Goal: Task Accomplishment & Management: Use online tool/utility

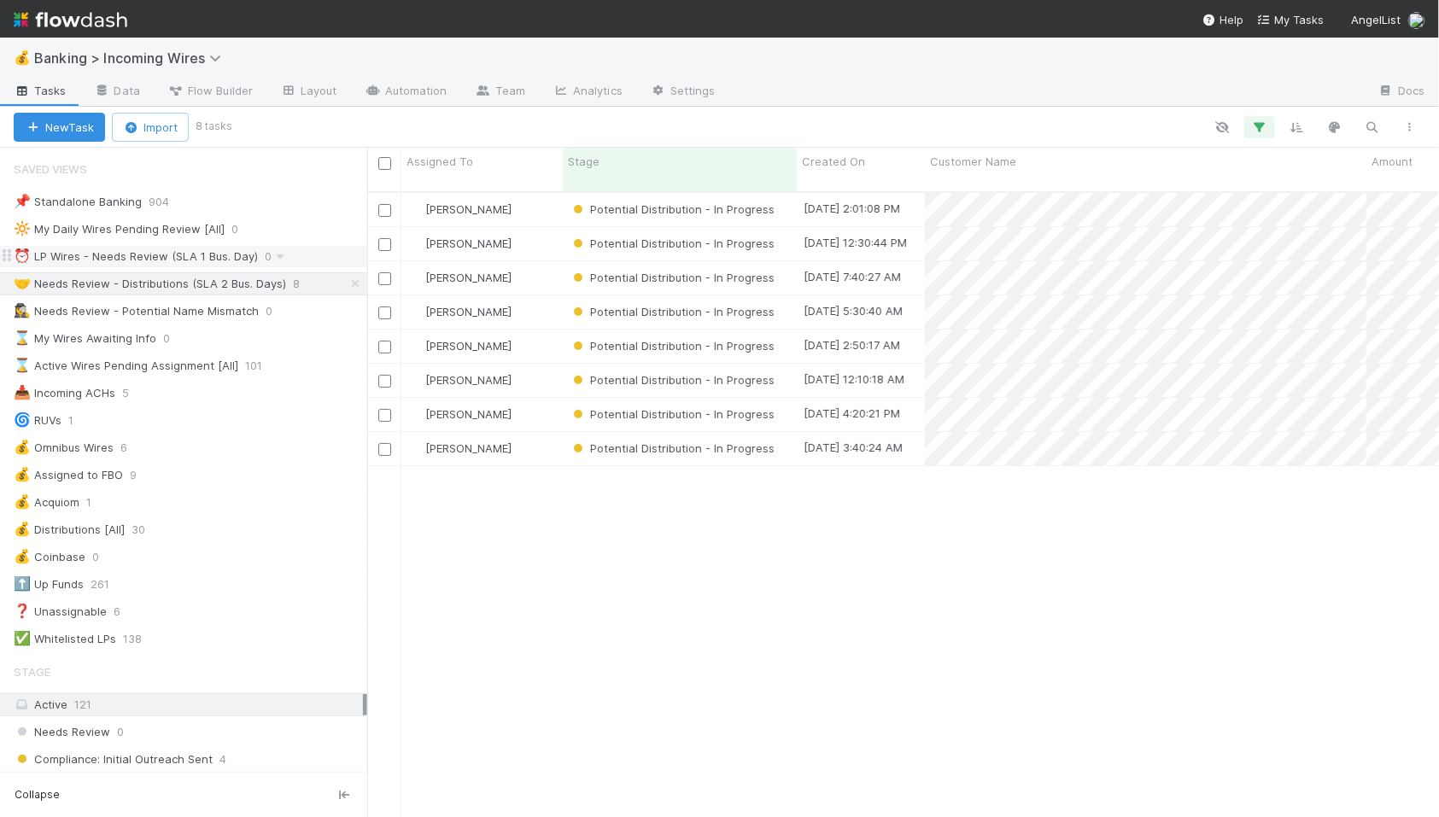
scroll to position [640, 1072]
click at [160, 255] on div "⏰ LP Wires - Needs Review (SLA 1 Bus. Day)" at bounding box center [136, 256] width 244 height 21
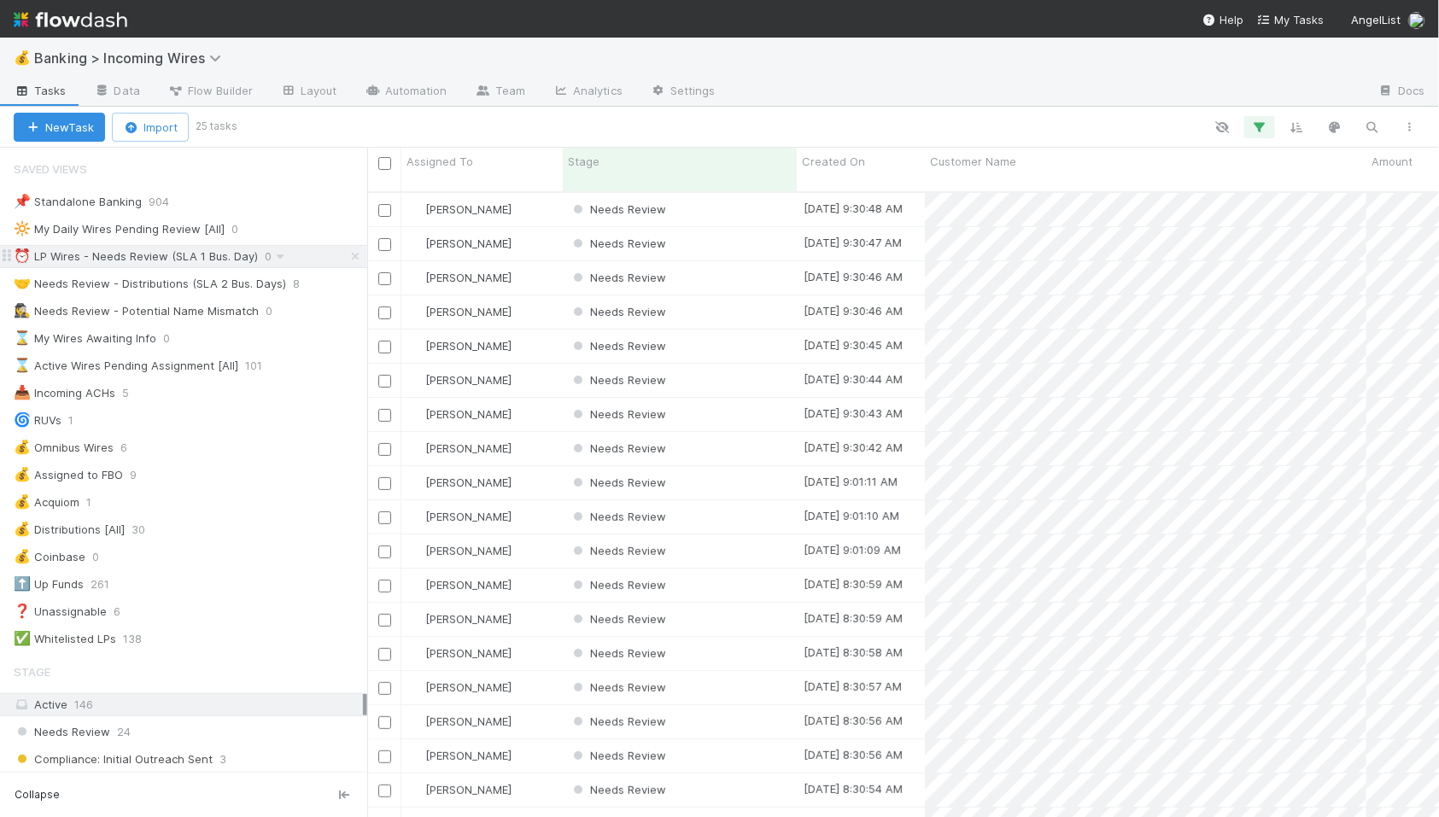
scroll to position [640, 1072]
click at [745, 196] on div "Needs Review" at bounding box center [680, 209] width 234 height 33
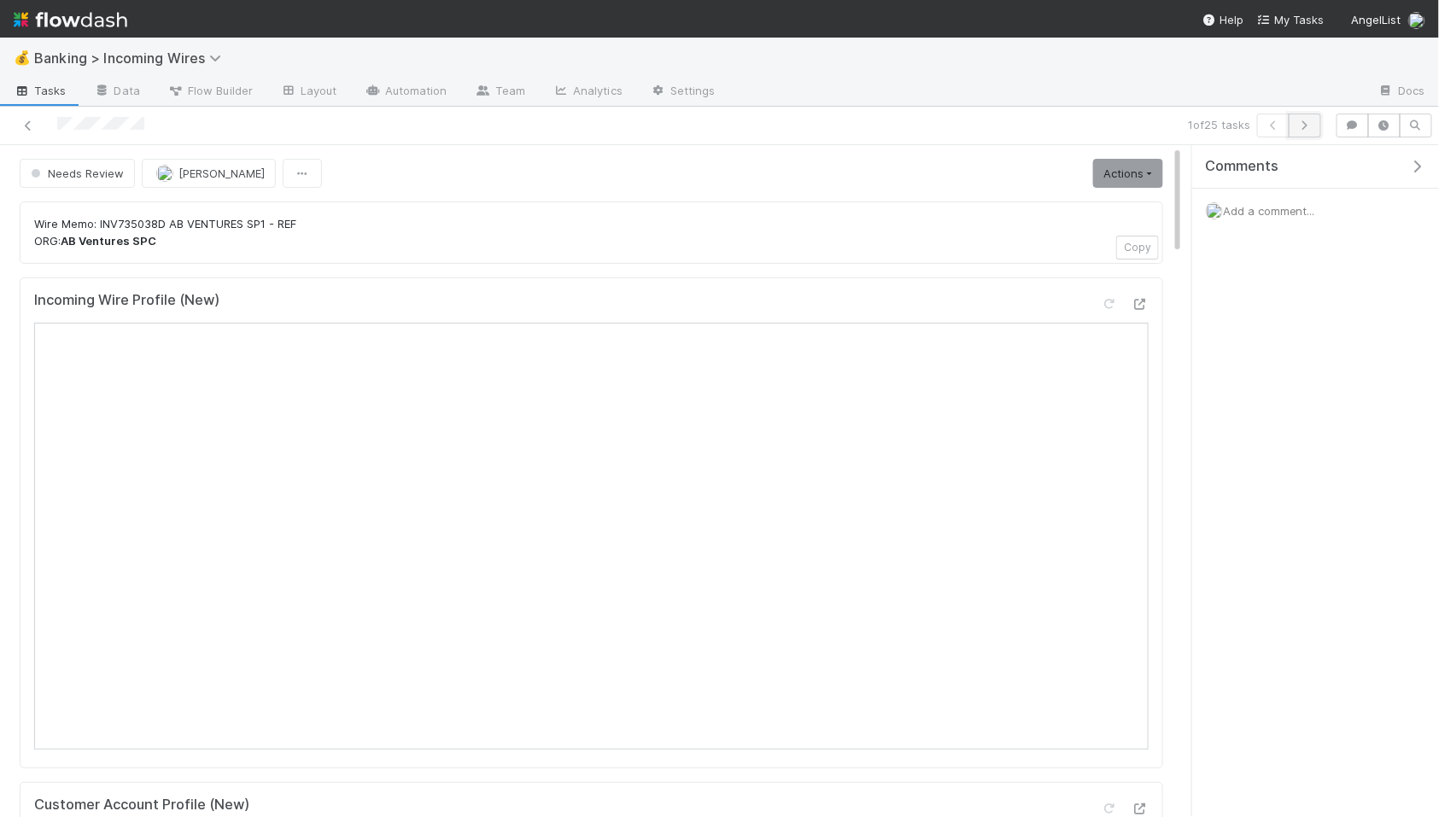
click at [1308, 131] on button "button" at bounding box center [1304, 126] width 32 height 24
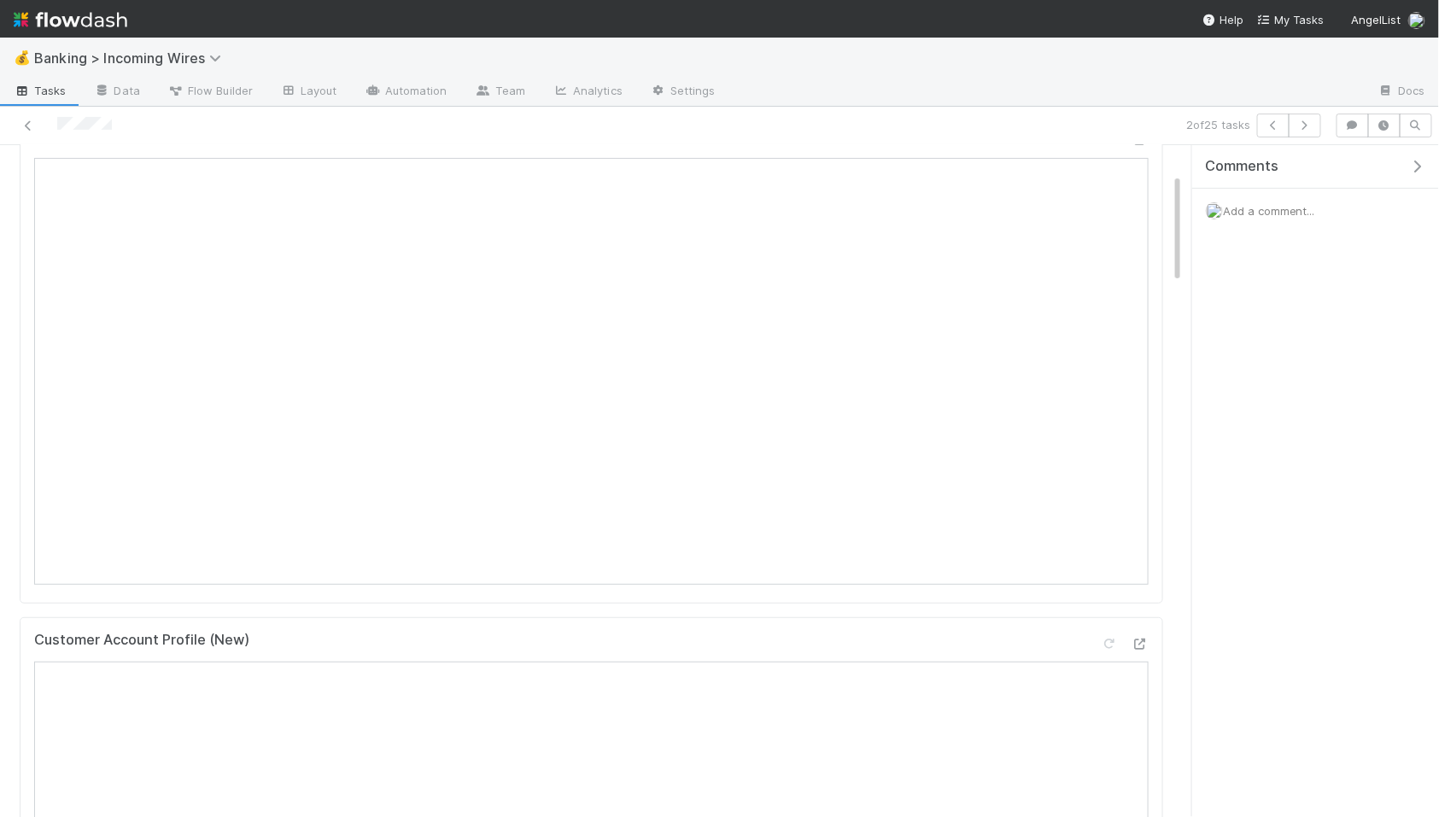
scroll to position [180, 0]
click at [1299, 126] on icon "button" at bounding box center [1304, 125] width 17 height 10
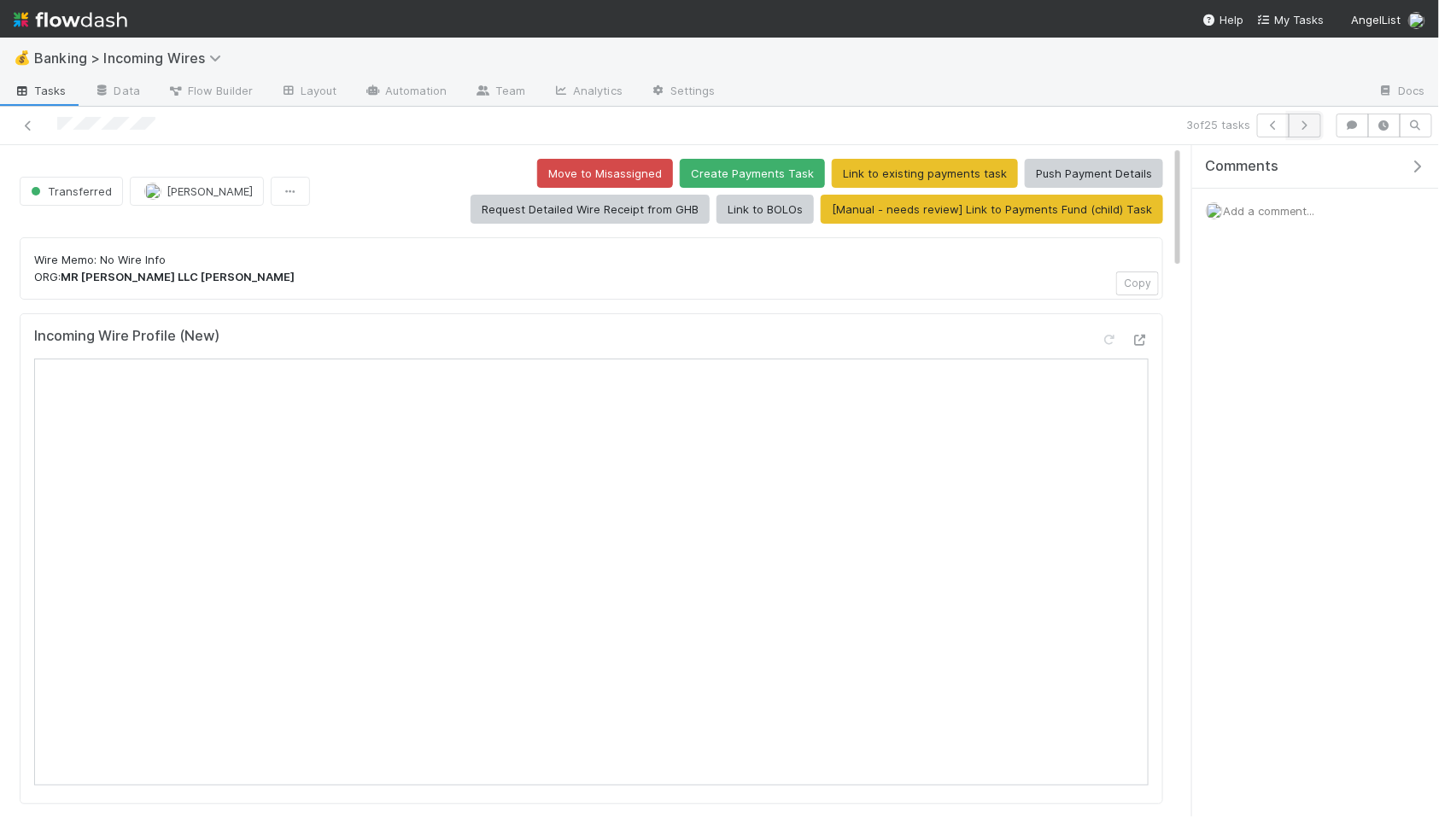
click at [1308, 124] on icon "button" at bounding box center [1304, 125] width 17 height 10
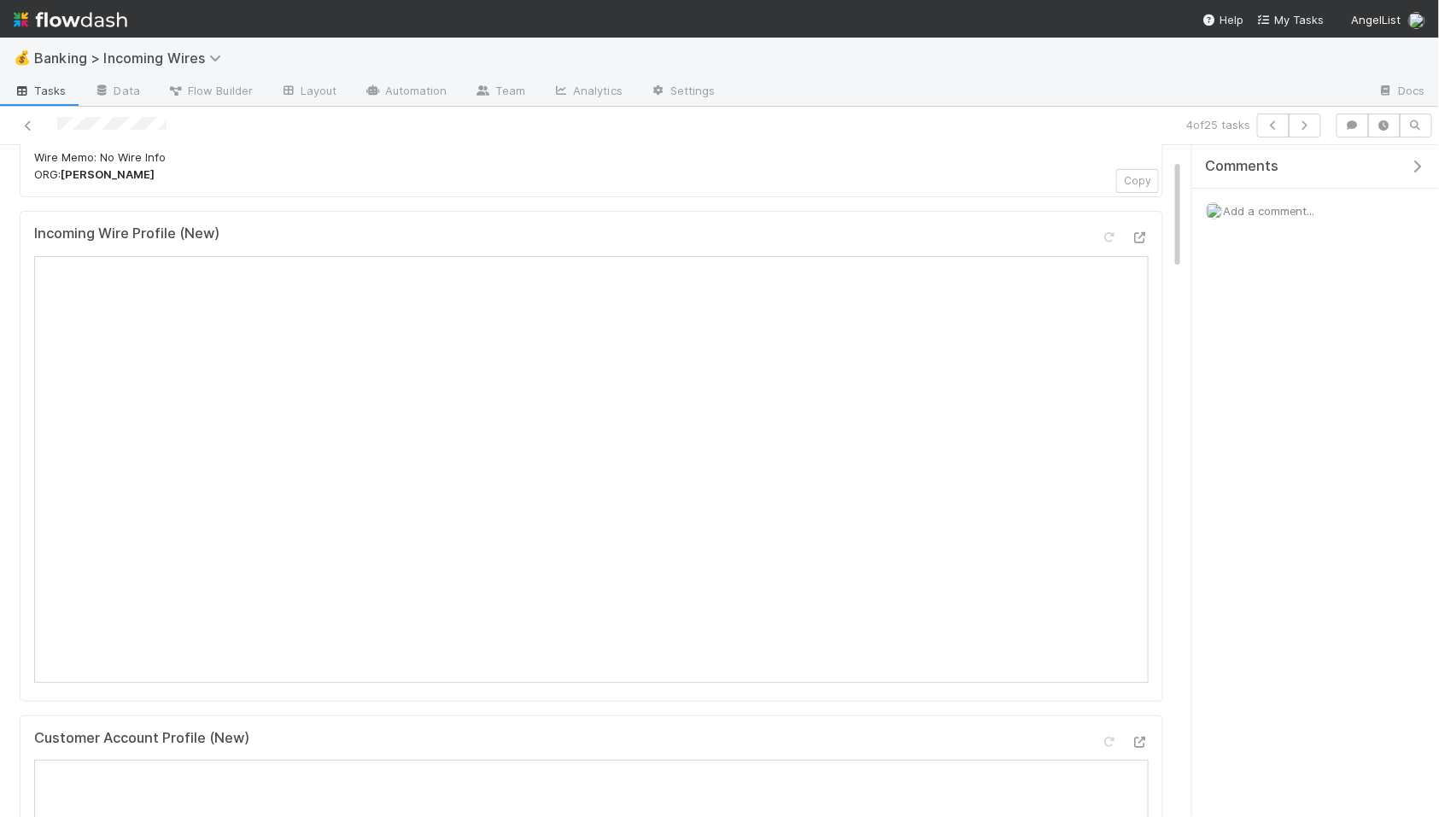
scroll to position [91, 0]
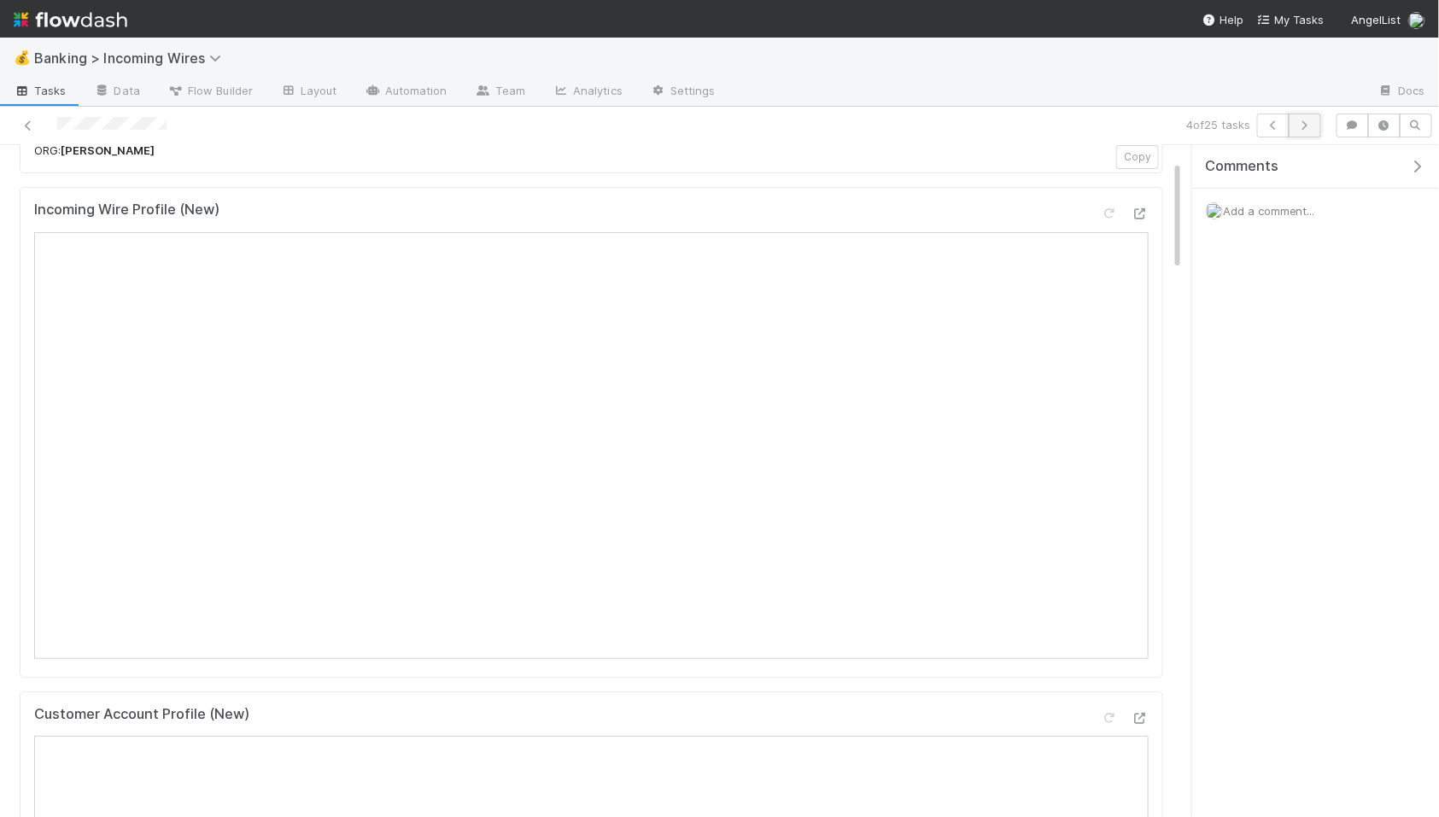
click at [1308, 124] on icon "button" at bounding box center [1304, 125] width 17 height 10
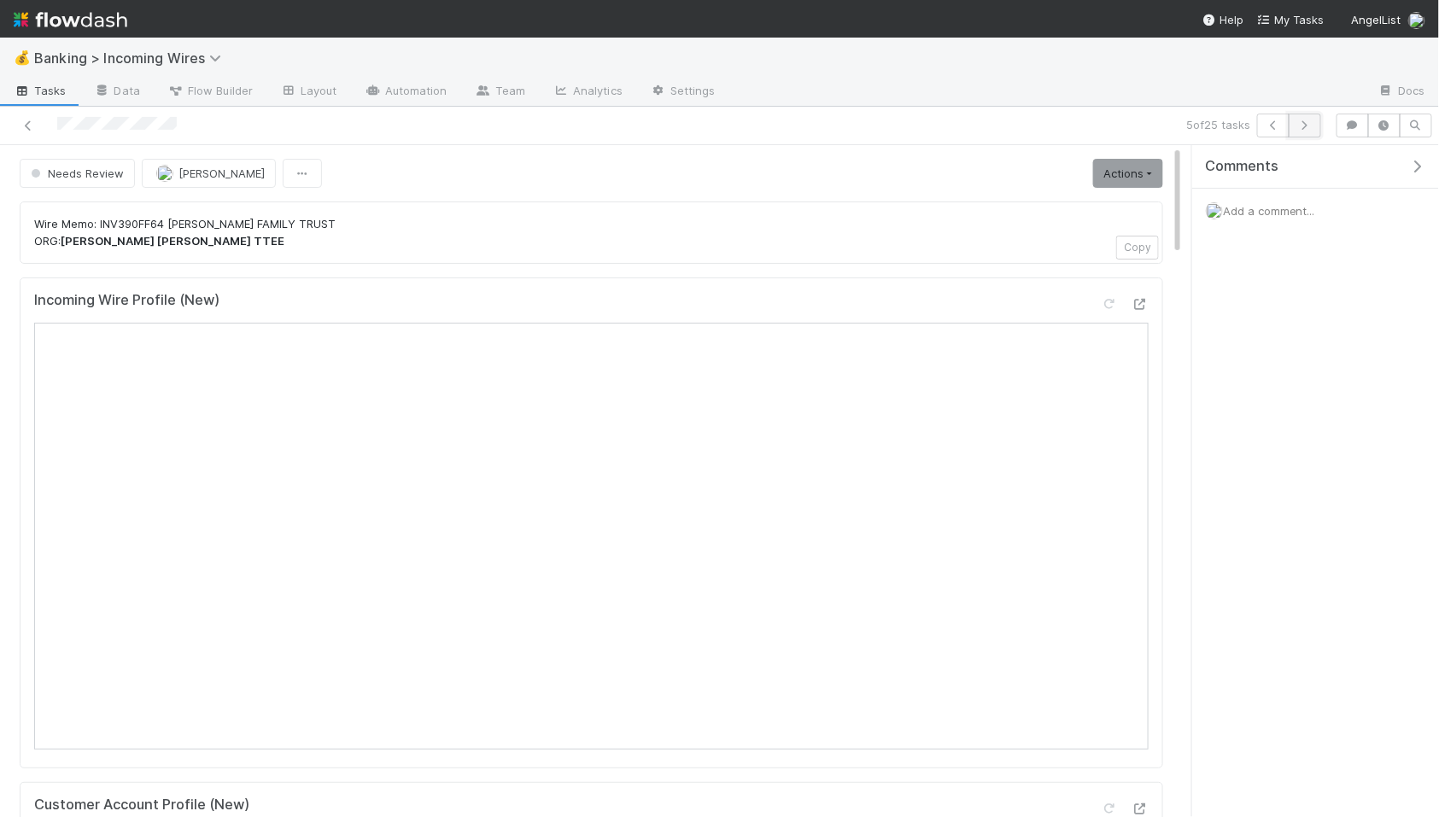
click at [1304, 122] on icon "button" at bounding box center [1304, 125] width 17 height 10
click at [1298, 123] on icon "button" at bounding box center [1304, 125] width 17 height 10
click at [1303, 128] on icon "button" at bounding box center [1304, 125] width 17 height 10
click at [1305, 124] on icon "button" at bounding box center [1304, 125] width 17 height 10
click at [1303, 123] on icon "button" at bounding box center [1304, 125] width 17 height 10
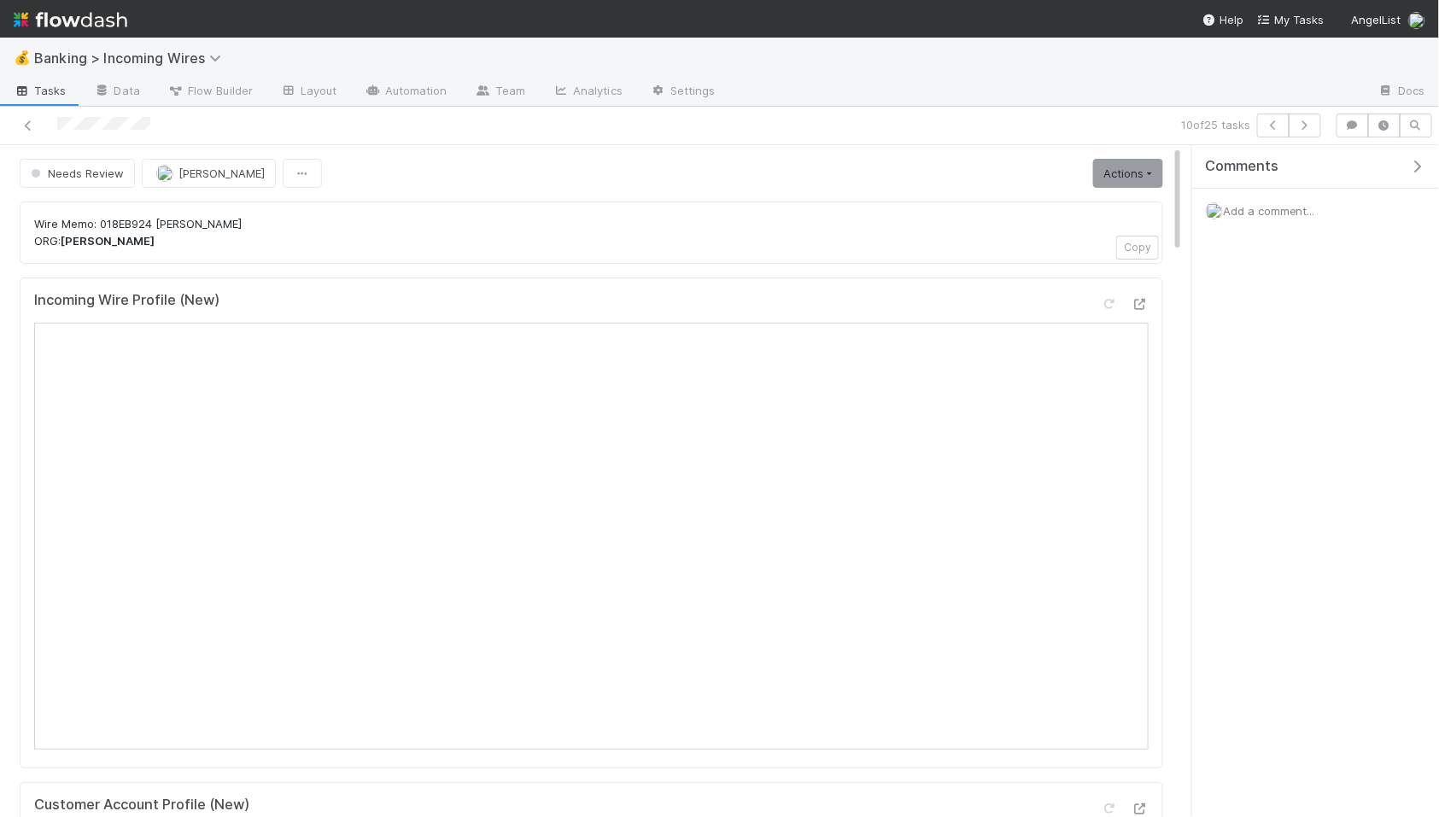
click at [1312, 141] on div "10 of 25 tasks" at bounding box center [719, 126] width 1439 height 38
click at [1311, 131] on button "button" at bounding box center [1304, 126] width 32 height 24
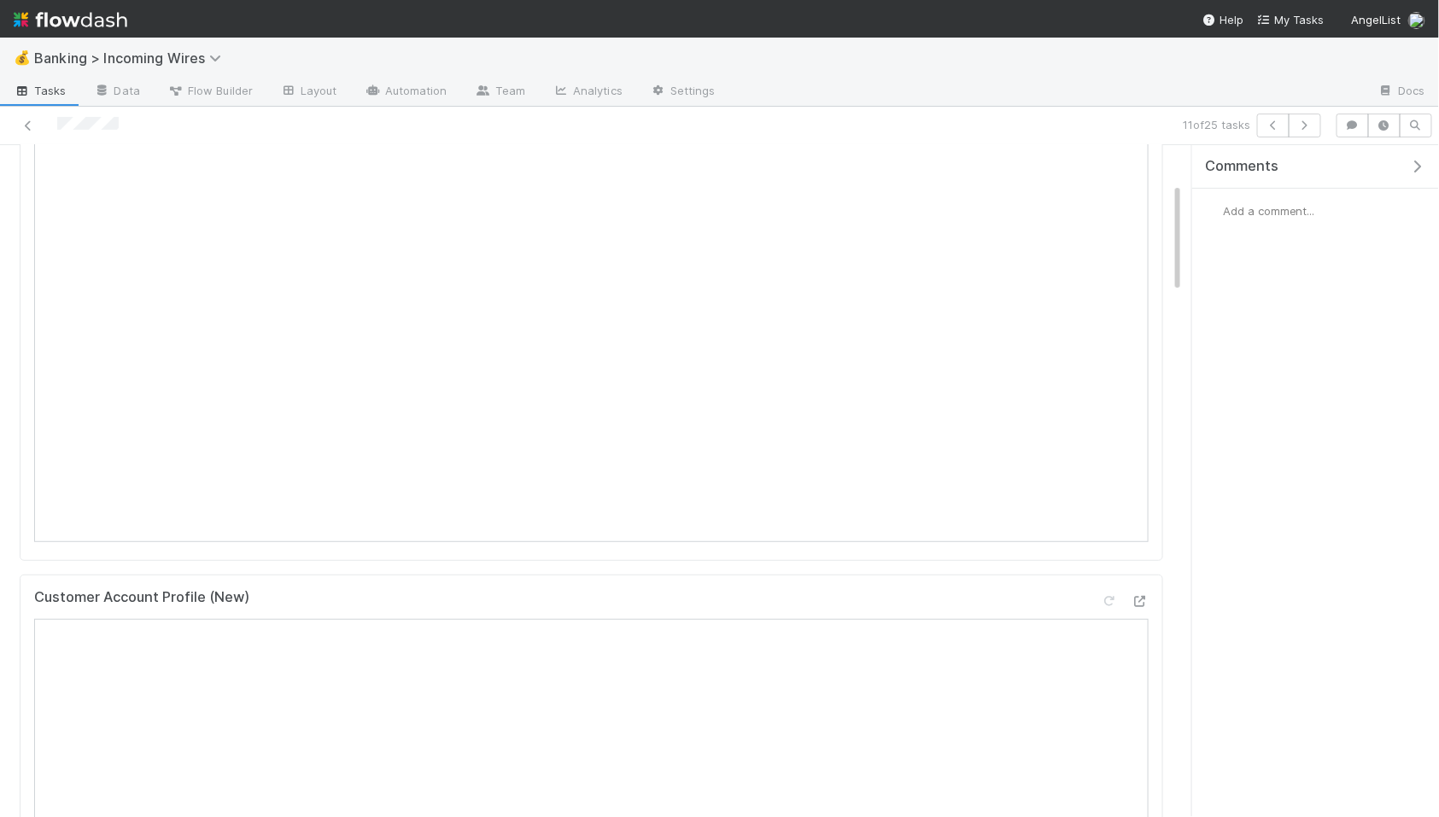
scroll to position [259, 0]
click at [1308, 128] on icon "button" at bounding box center [1304, 125] width 17 height 10
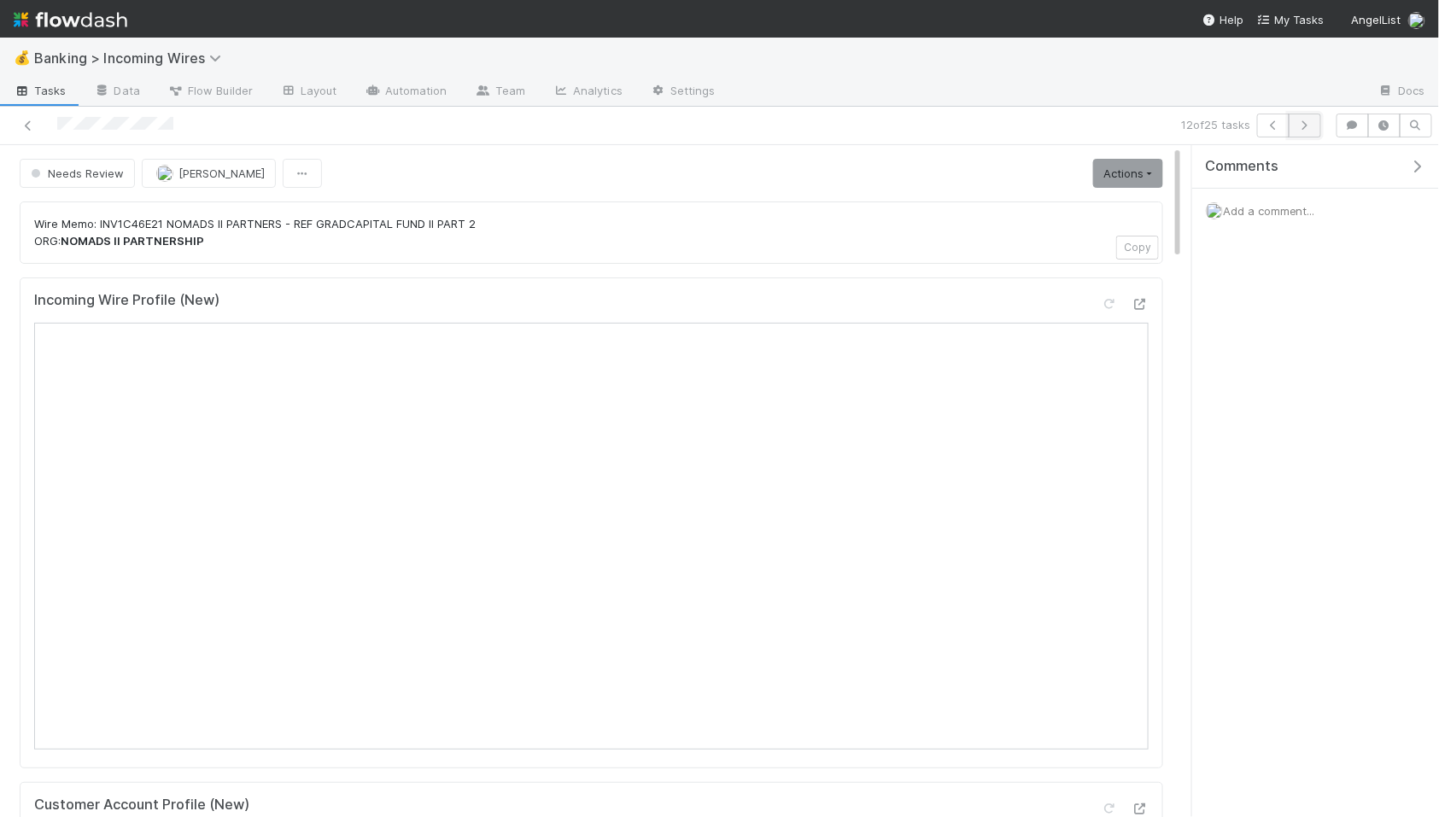
click at [1310, 126] on icon "button" at bounding box center [1304, 125] width 17 height 10
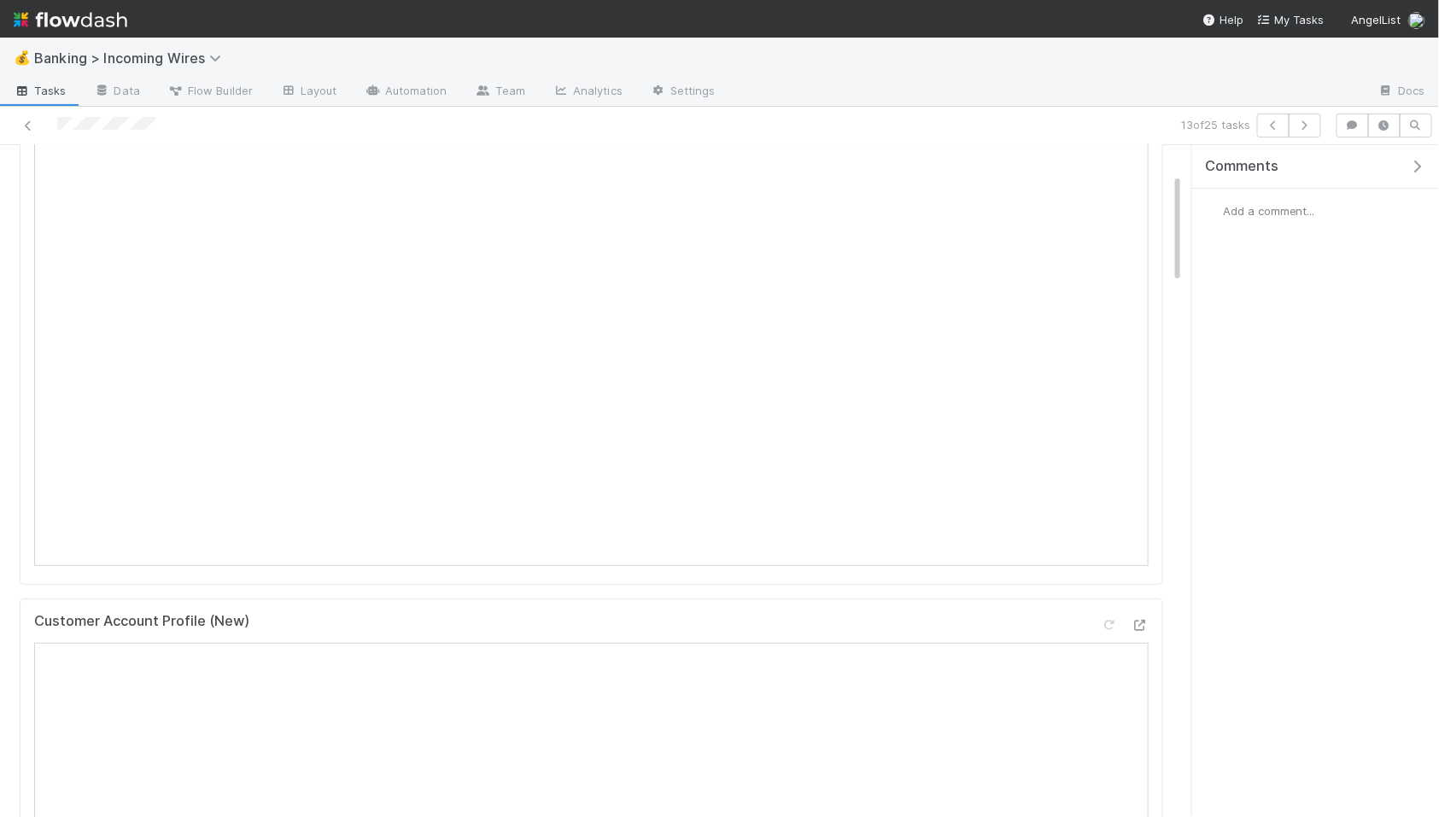
scroll to position [205, 0]
click at [1307, 126] on icon "button" at bounding box center [1304, 125] width 17 height 10
click at [1311, 135] on button "button" at bounding box center [1304, 126] width 32 height 24
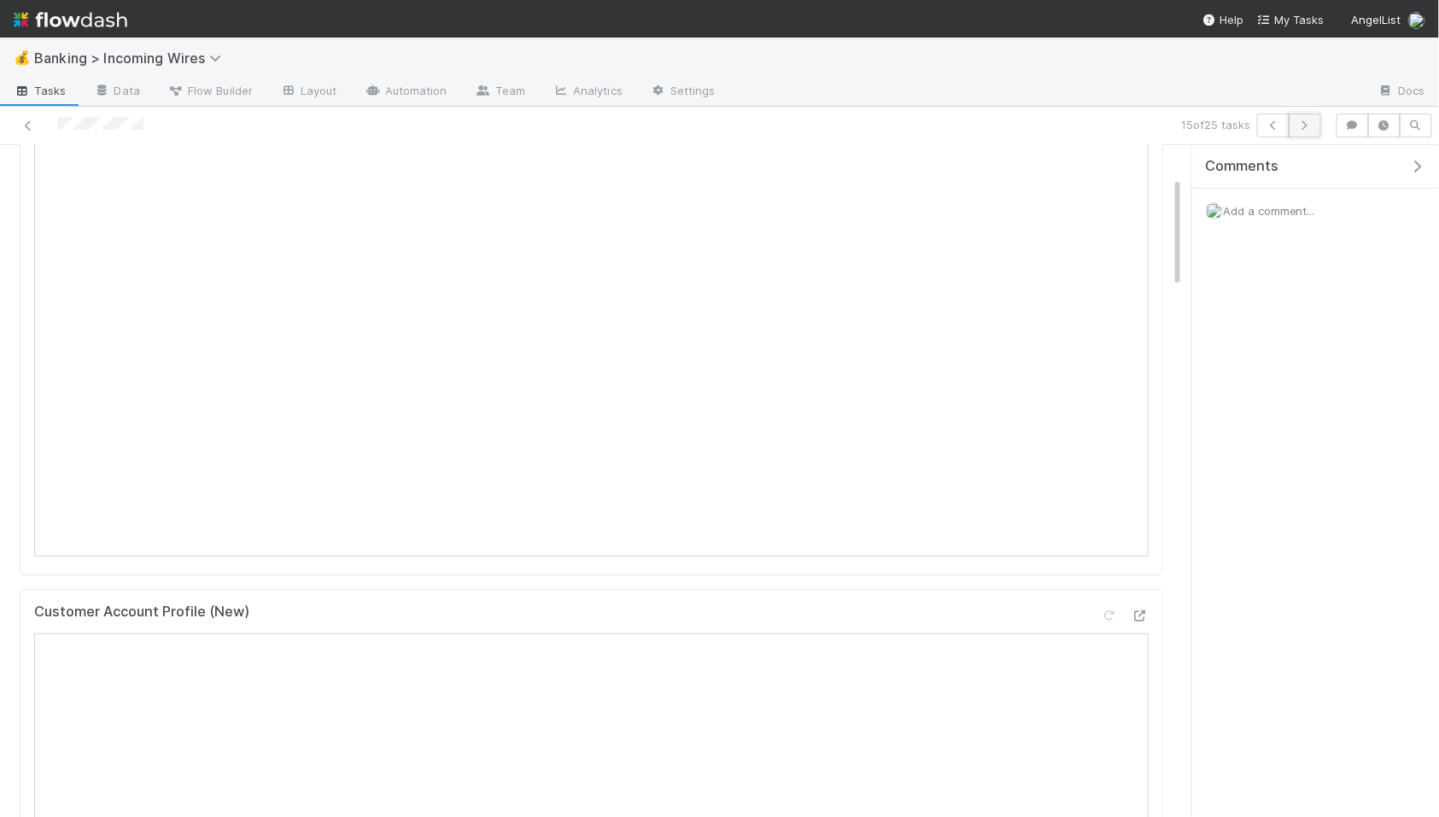
click at [1307, 122] on icon "button" at bounding box center [1304, 125] width 17 height 10
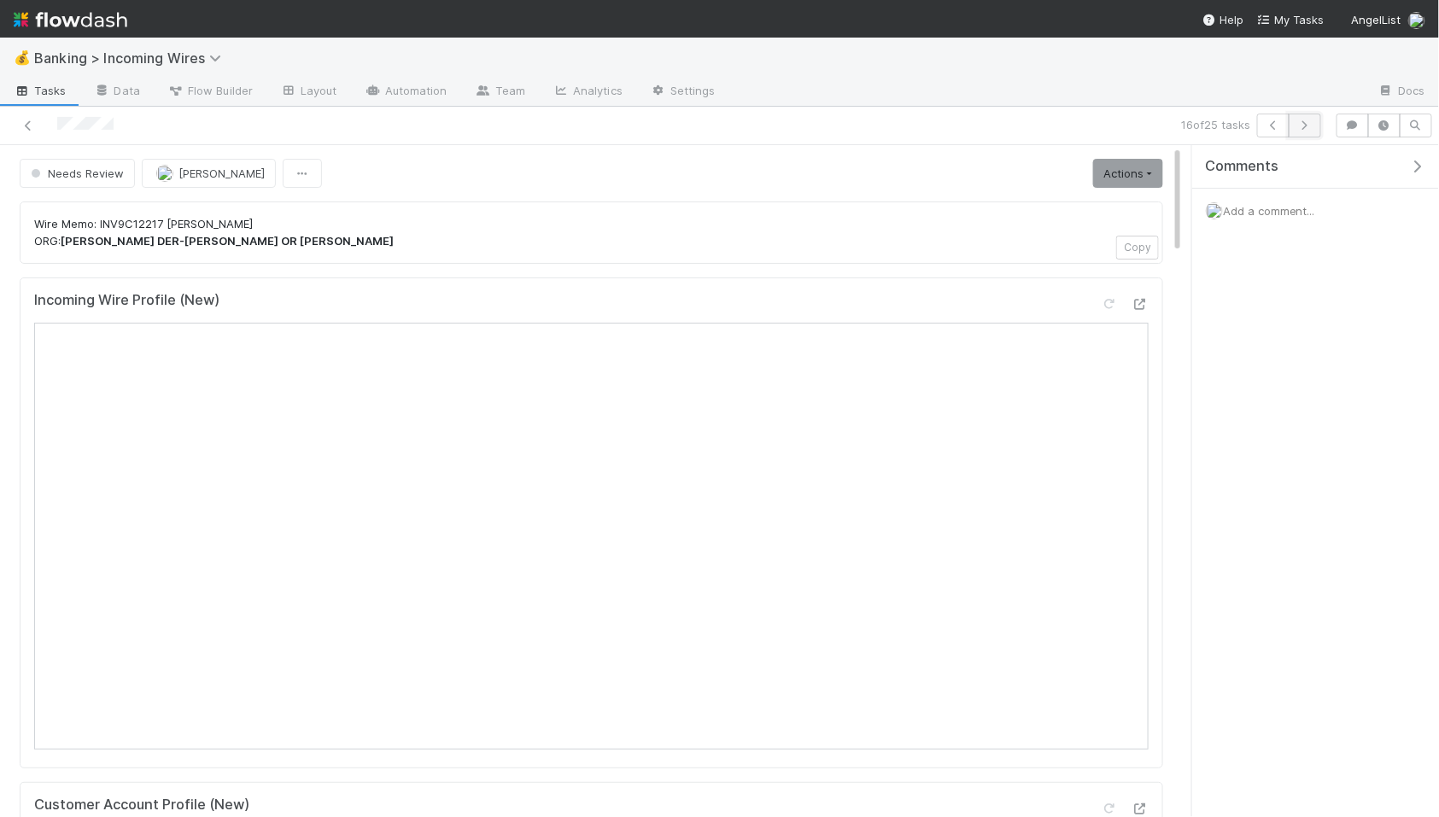
click at [1302, 131] on button "button" at bounding box center [1304, 126] width 32 height 24
click at [1304, 130] on icon "button" at bounding box center [1304, 125] width 17 height 10
click at [1306, 128] on icon "button" at bounding box center [1304, 125] width 17 height 10
click at [1309, 130] on button "button" at bounding box center [1304, 126] width 32 height 24
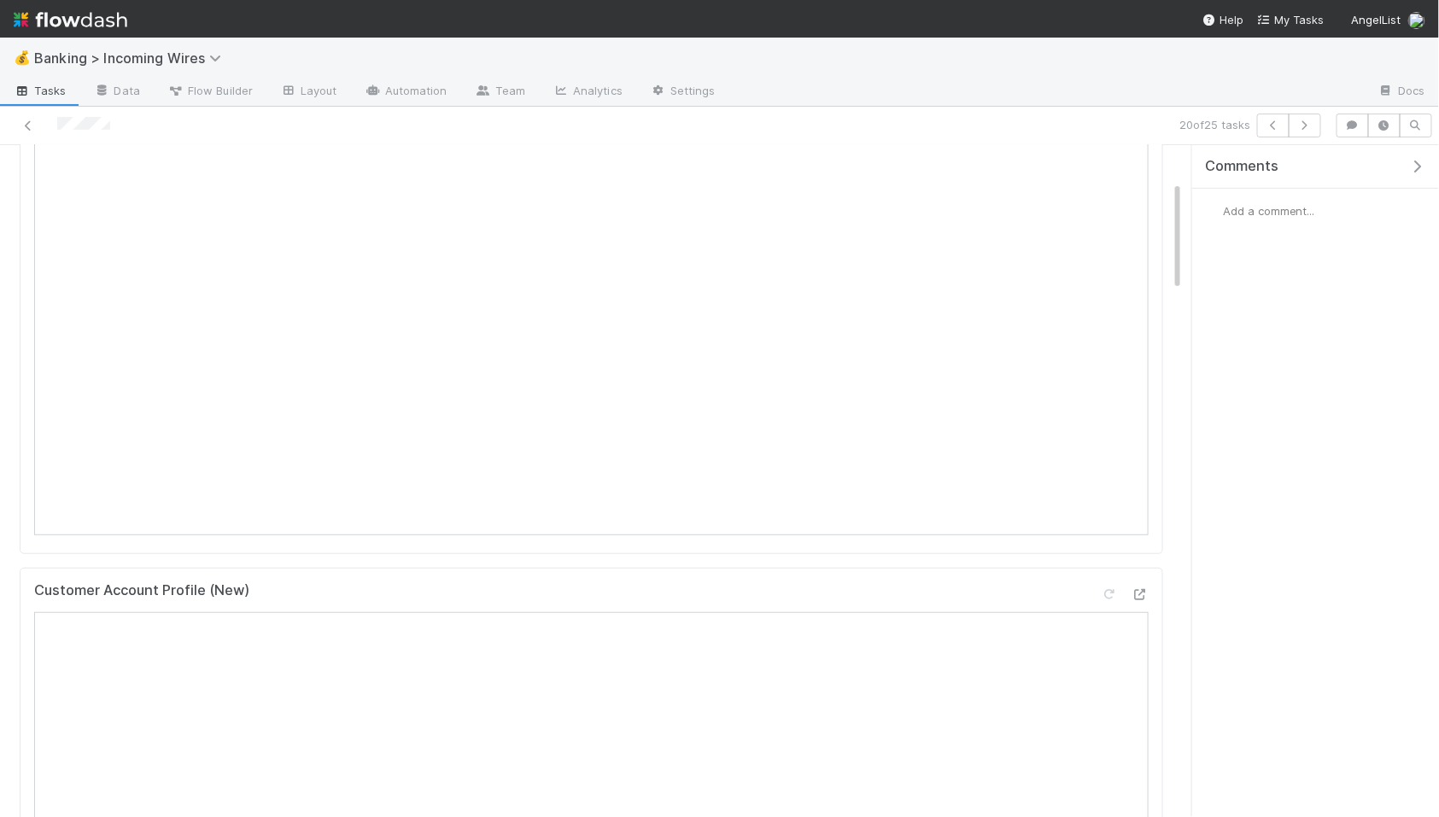
scroll to position [218, 0]
click at [1316, 124] on button "button" at bounding box center [1304, 126] width 32 height 24
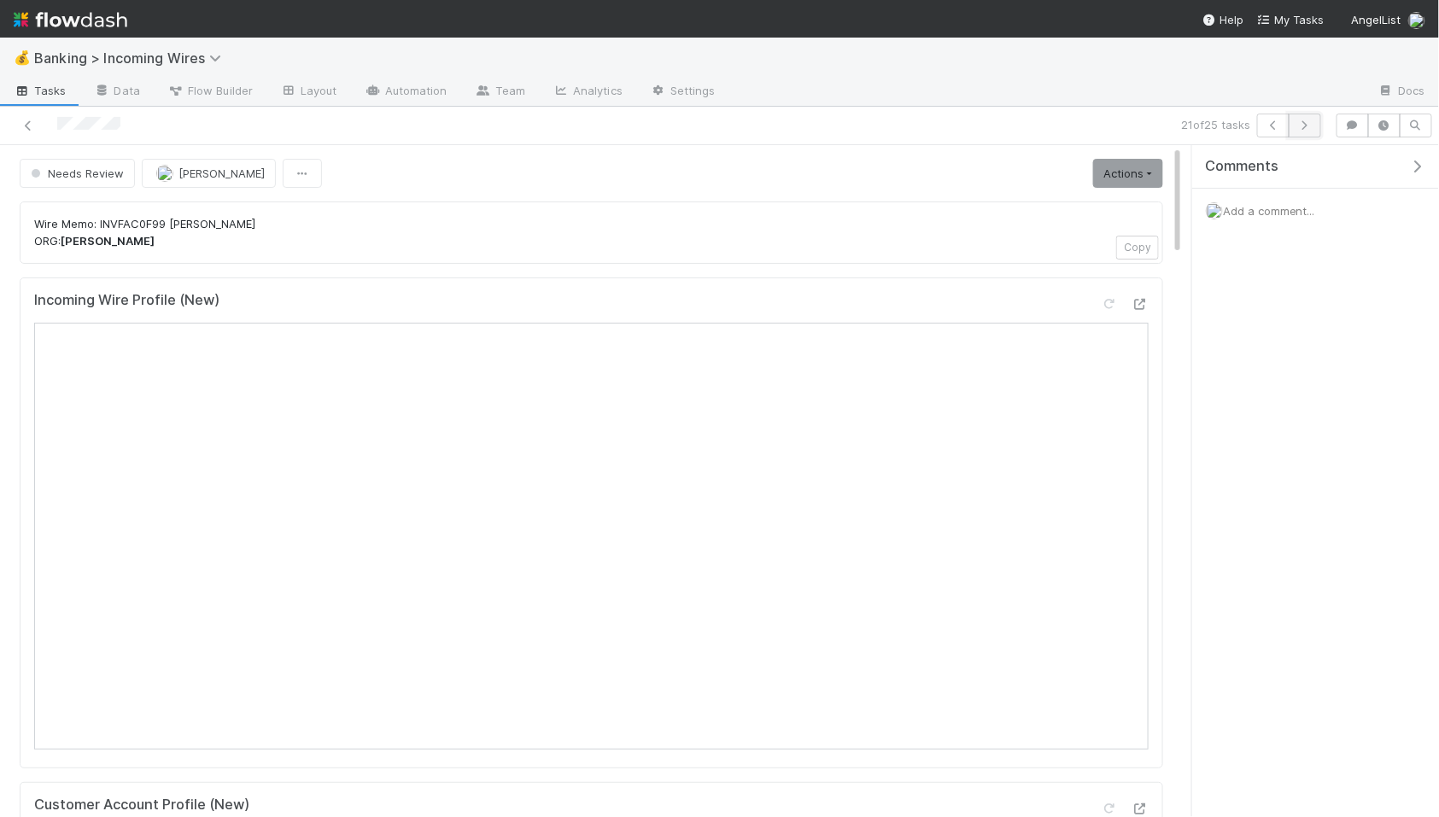
click at [1312, 125] on icon "button" at bounding box center [1304, 125] width 17 height 10
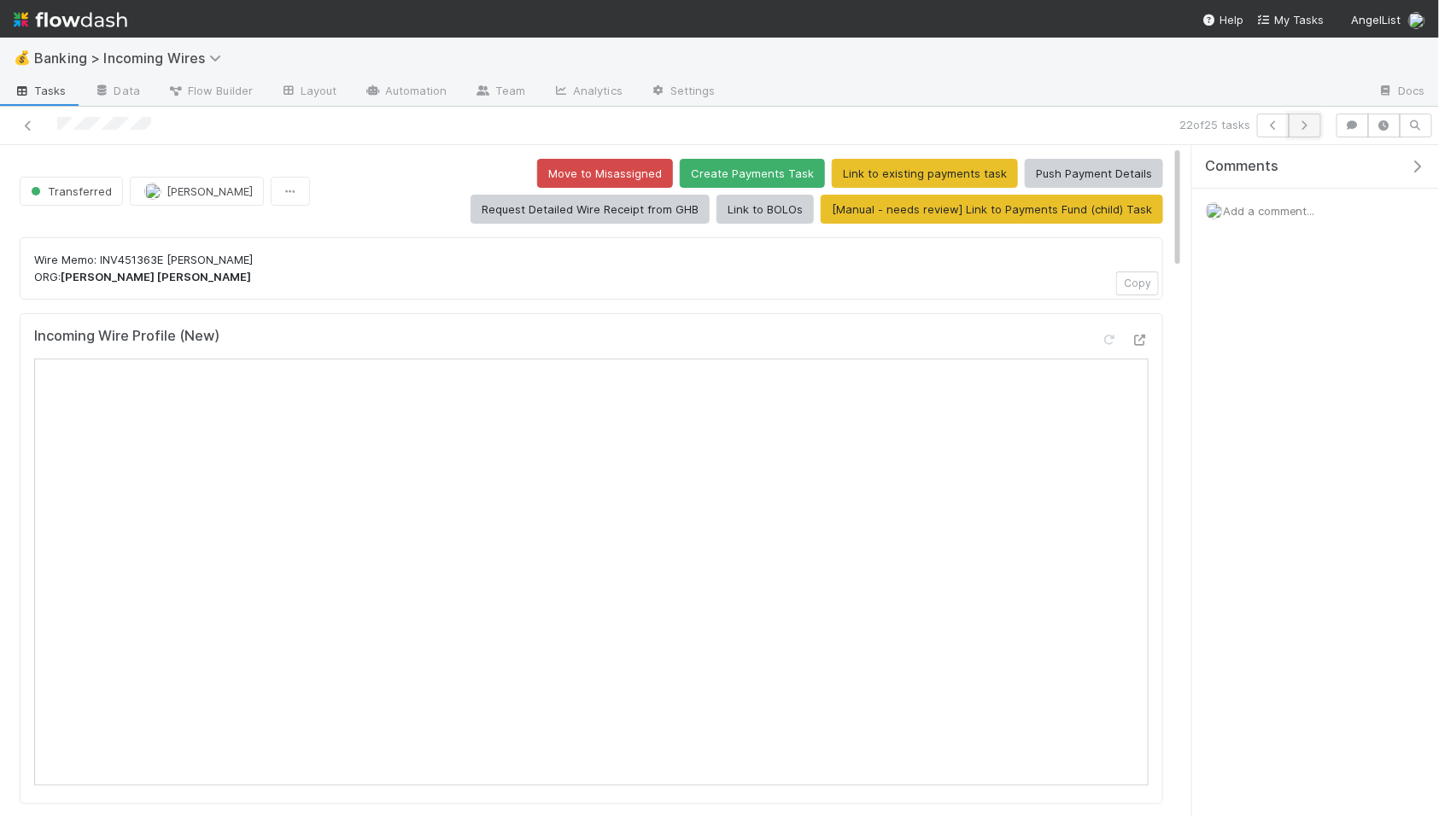
click at [1296, 129] on icon "button" at bounding box center [1304, 125] width 17 height 10
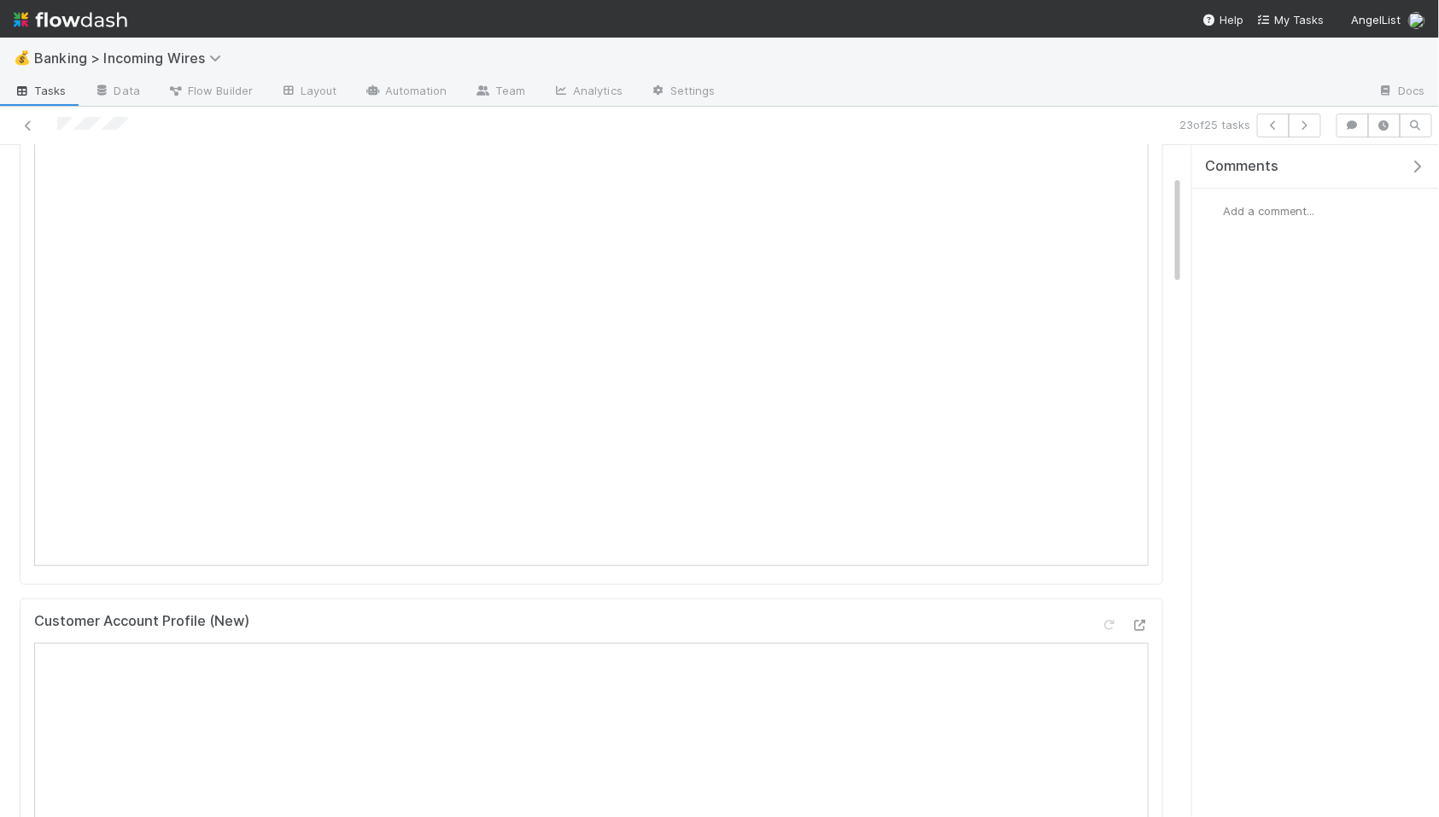
scroll to position [193, 0]
click at [1299, 127] on icon "button" at bounding box center [1304, 125] width 17 height 10
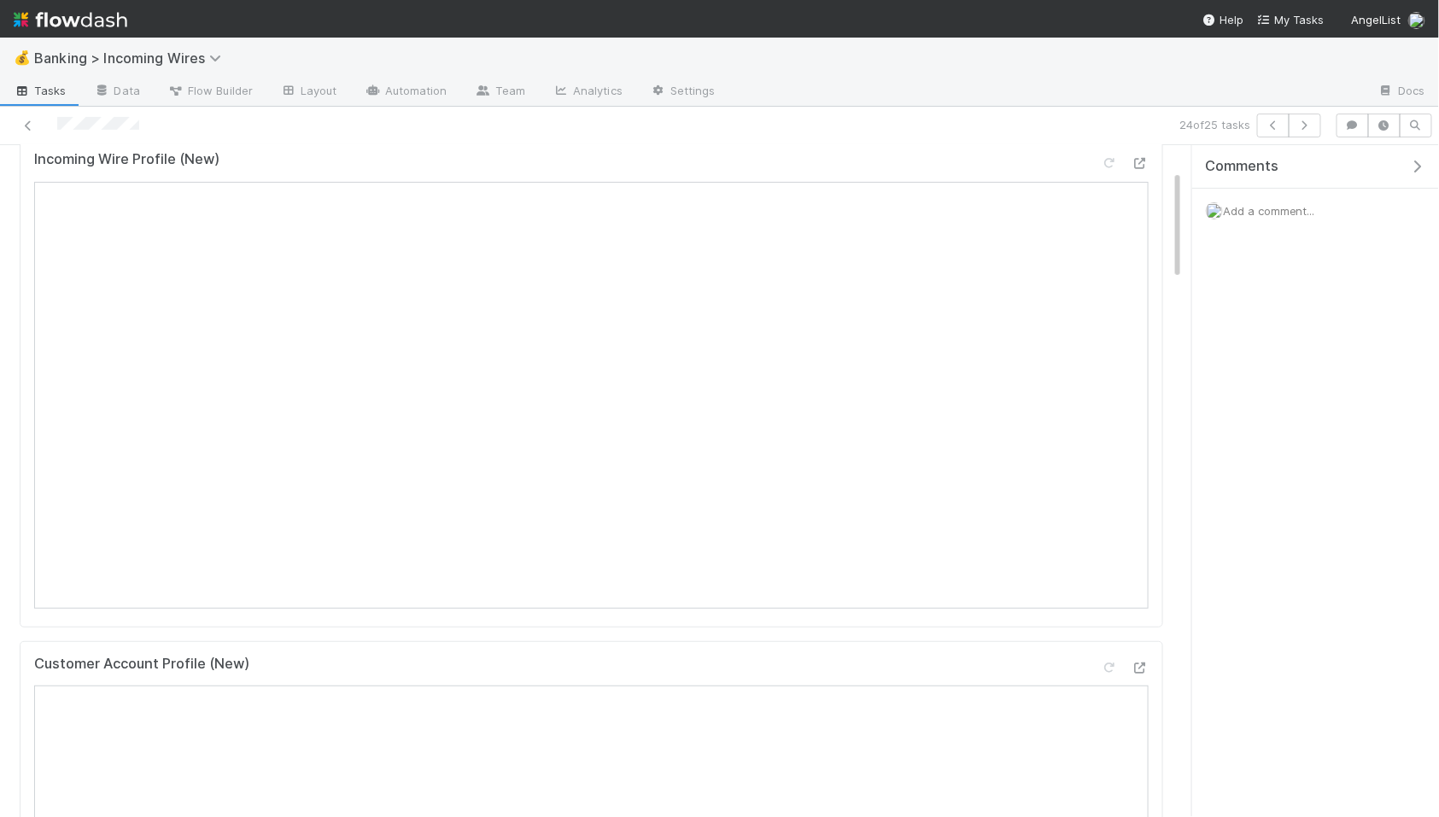
scroll to position [185, 0]
click at [1310, 125] on icon "button" at bounding box center [1304, 125] width 17 height 10
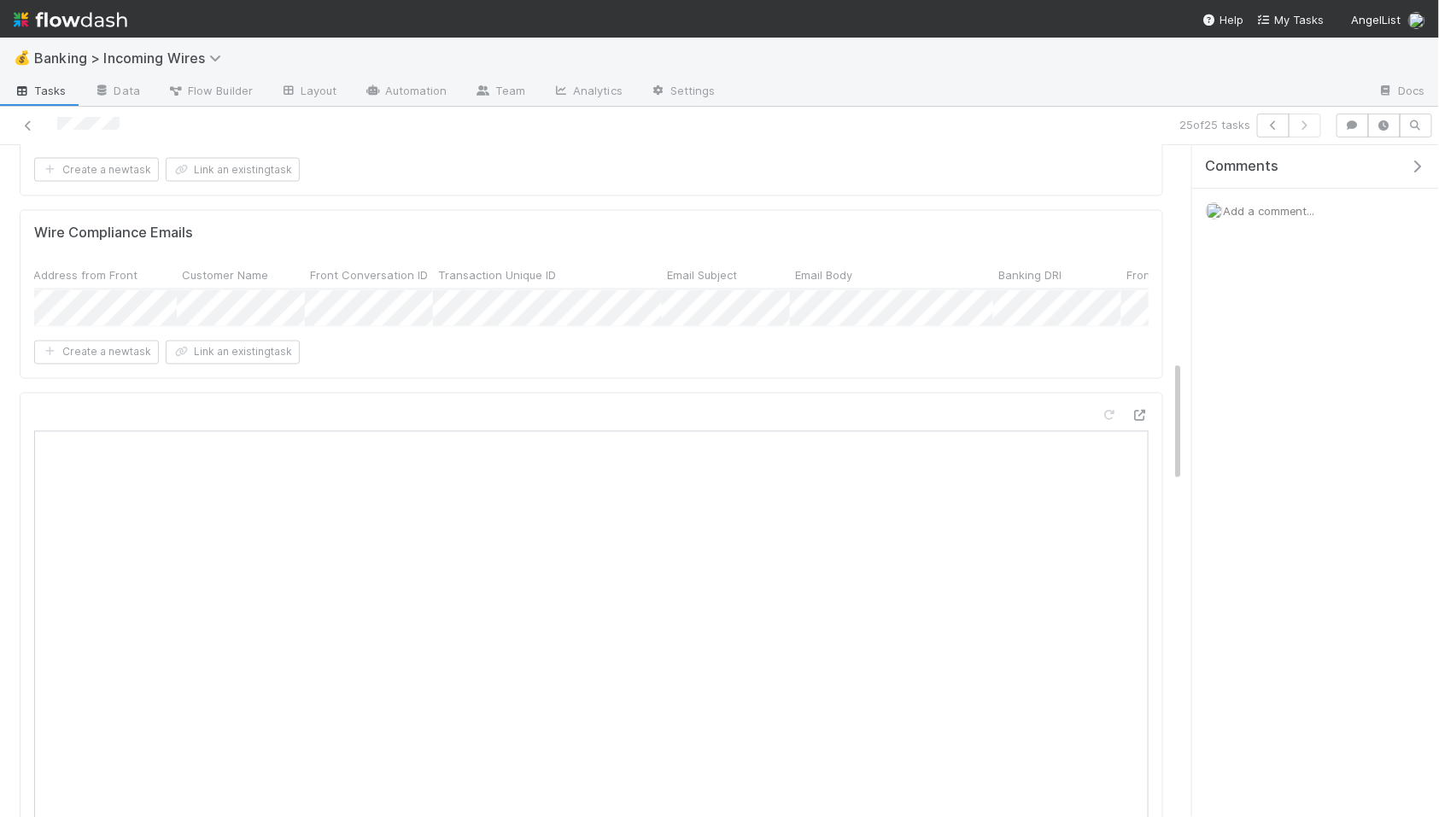
scroll to position [0, 705]
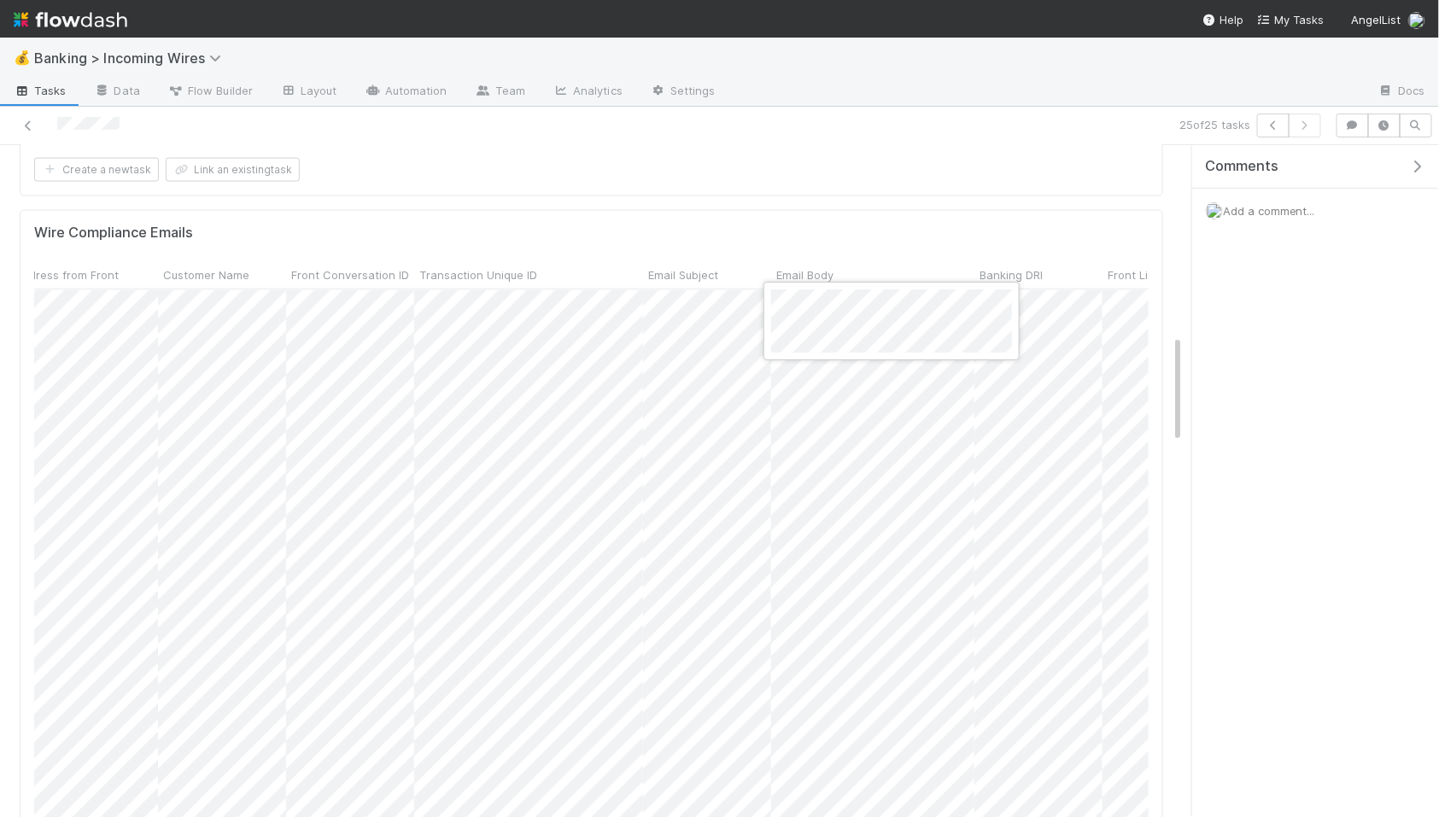
click at [698, 359] on div at bounding box center [719, 408] width 1439 height 817
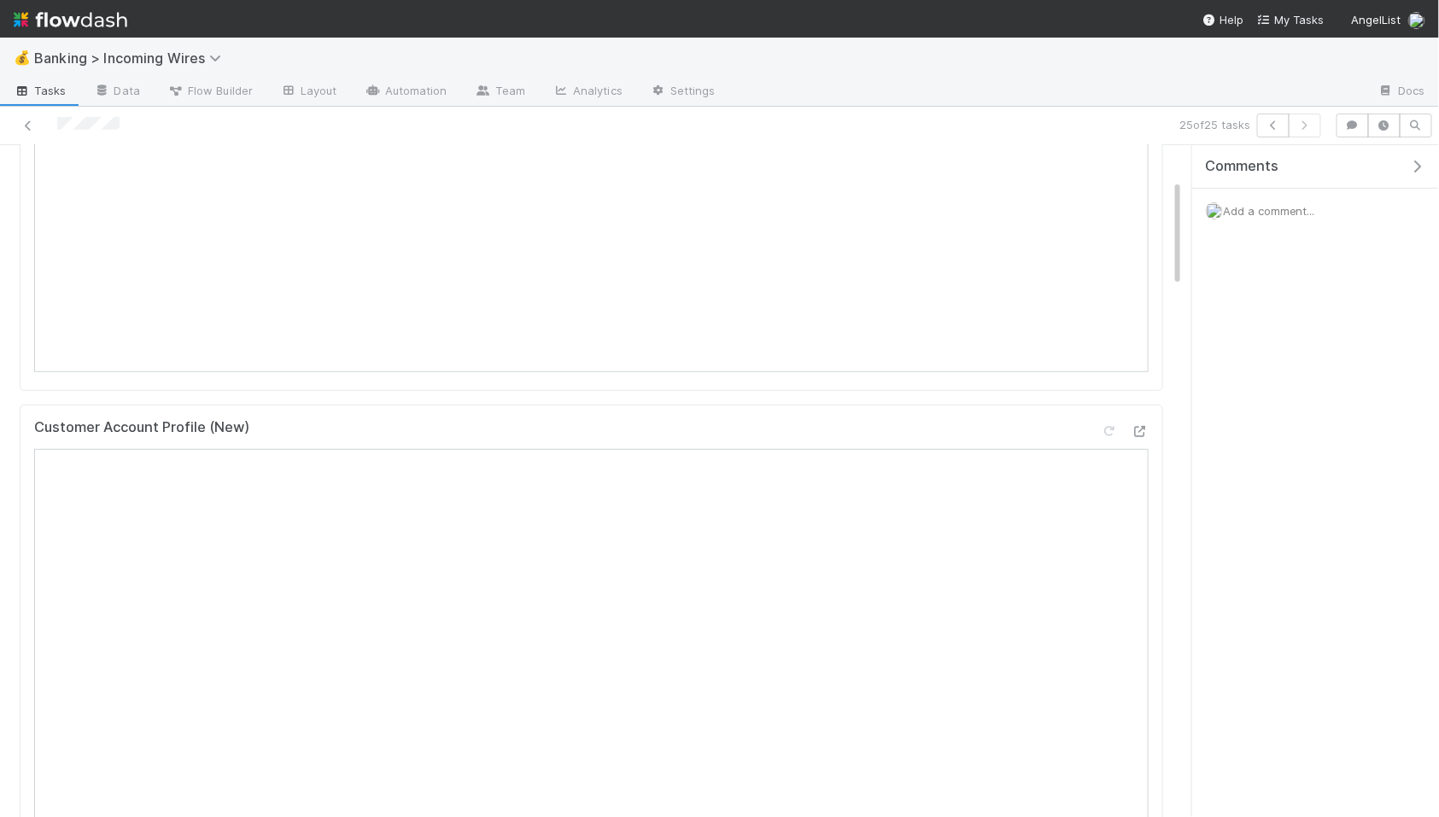
scroll to position [0, 0]
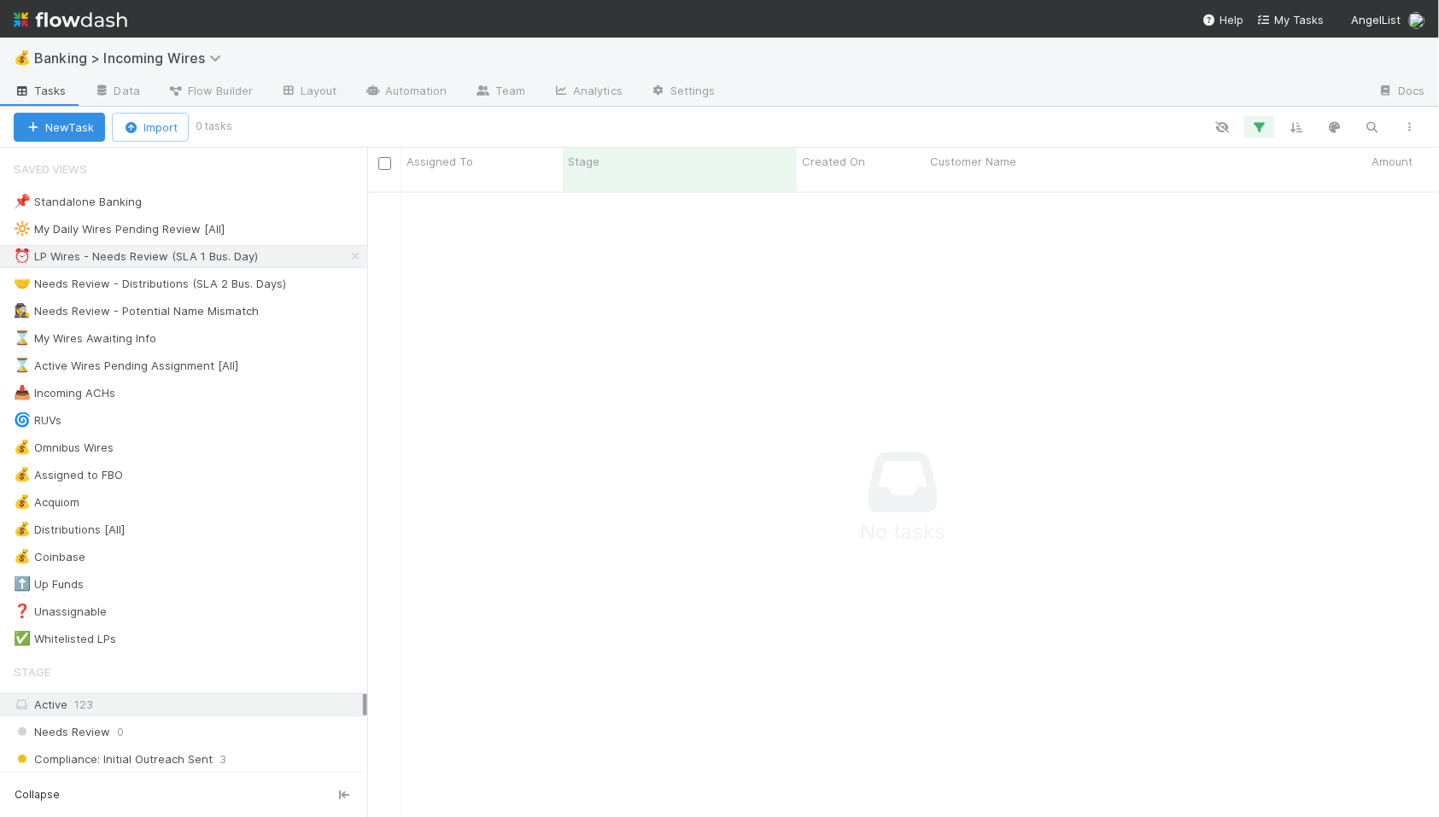
scroll to position [640, 1072]
click at [159, 280] on div "🤝 Needs Review - Distributions (SLA 2 Bus. Days)" at bounding box center [150, 283] width 272 height 21
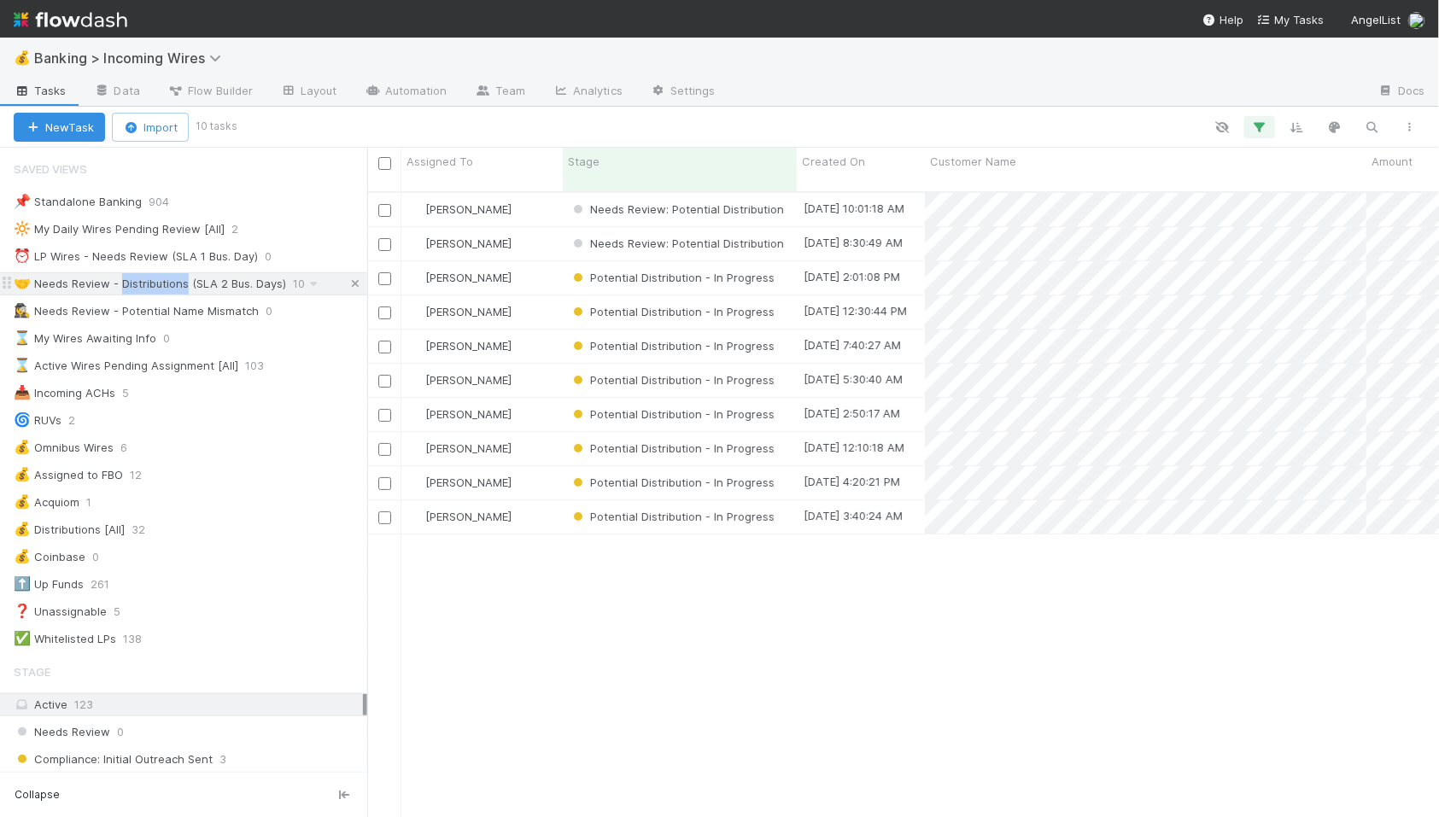
scroll to position [640, 1072]
click at [535, 193] on div "[PERSON_NAME]" at bounding box center [481, 209] width 161 height 33
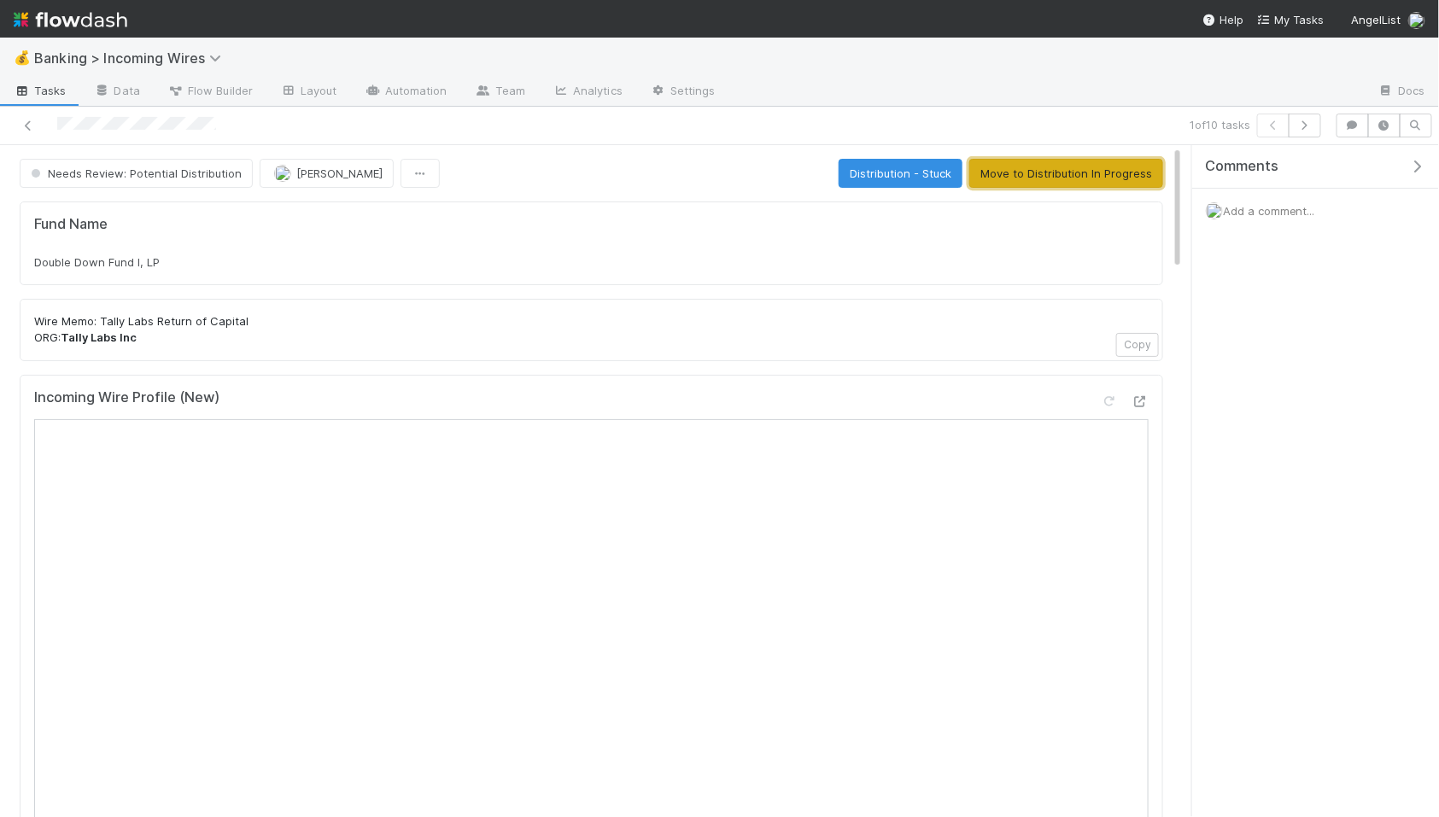
click at [1099, 180] on button "Move to Distribution In Progress" at bounding box center [1066, 173] width 194 height 29
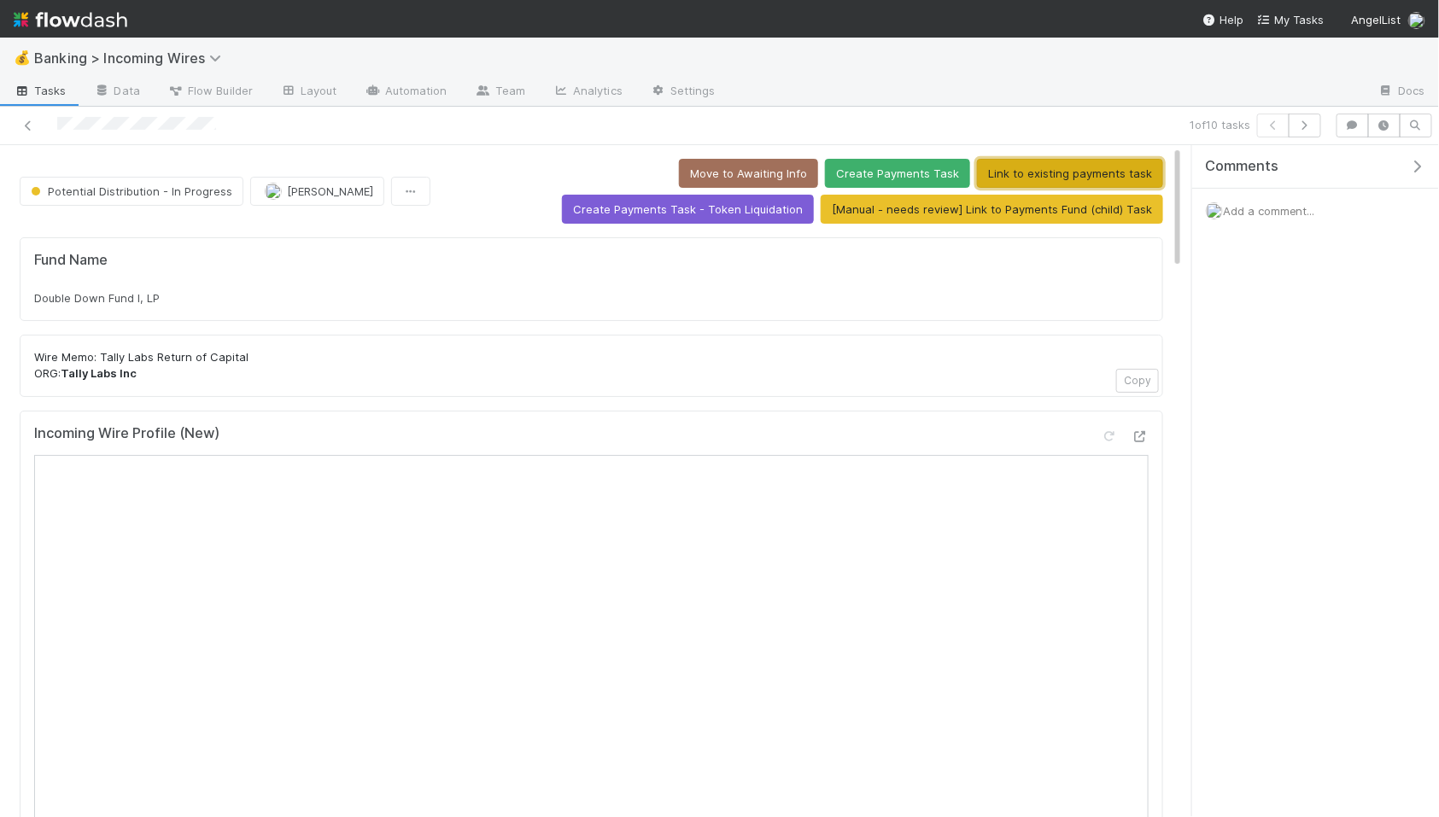
click at [977, 166] on button "Link to existing payments task" at bounding box center [1070, 173] width 186 height 29
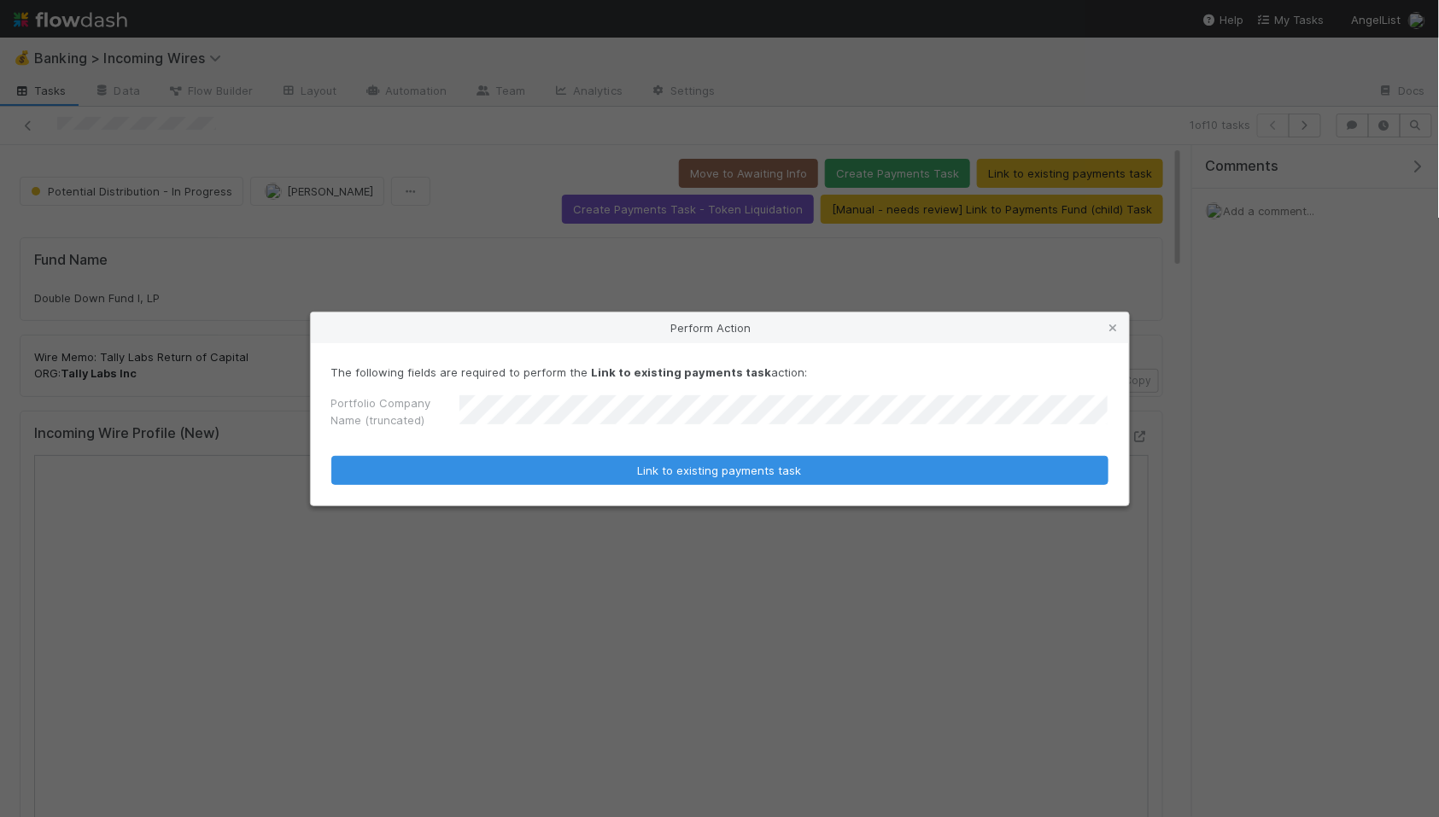
click at [331, 456] on button "Link to existing payments task" at bounding box center [719, 470] width 777 height 29
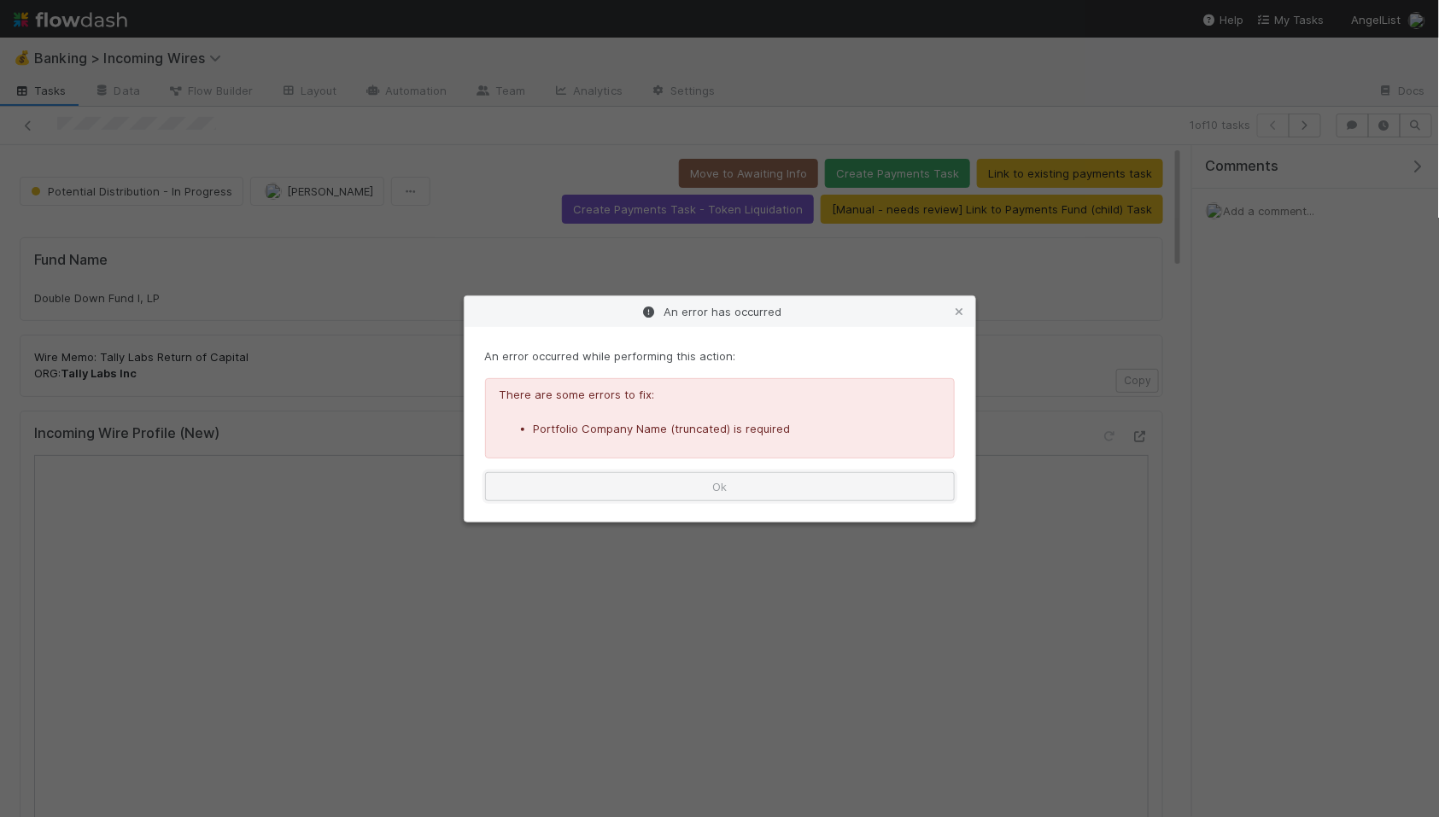
click at [864, 482] on button "Ok" at bounding box center [720, 486] width 470 height 29
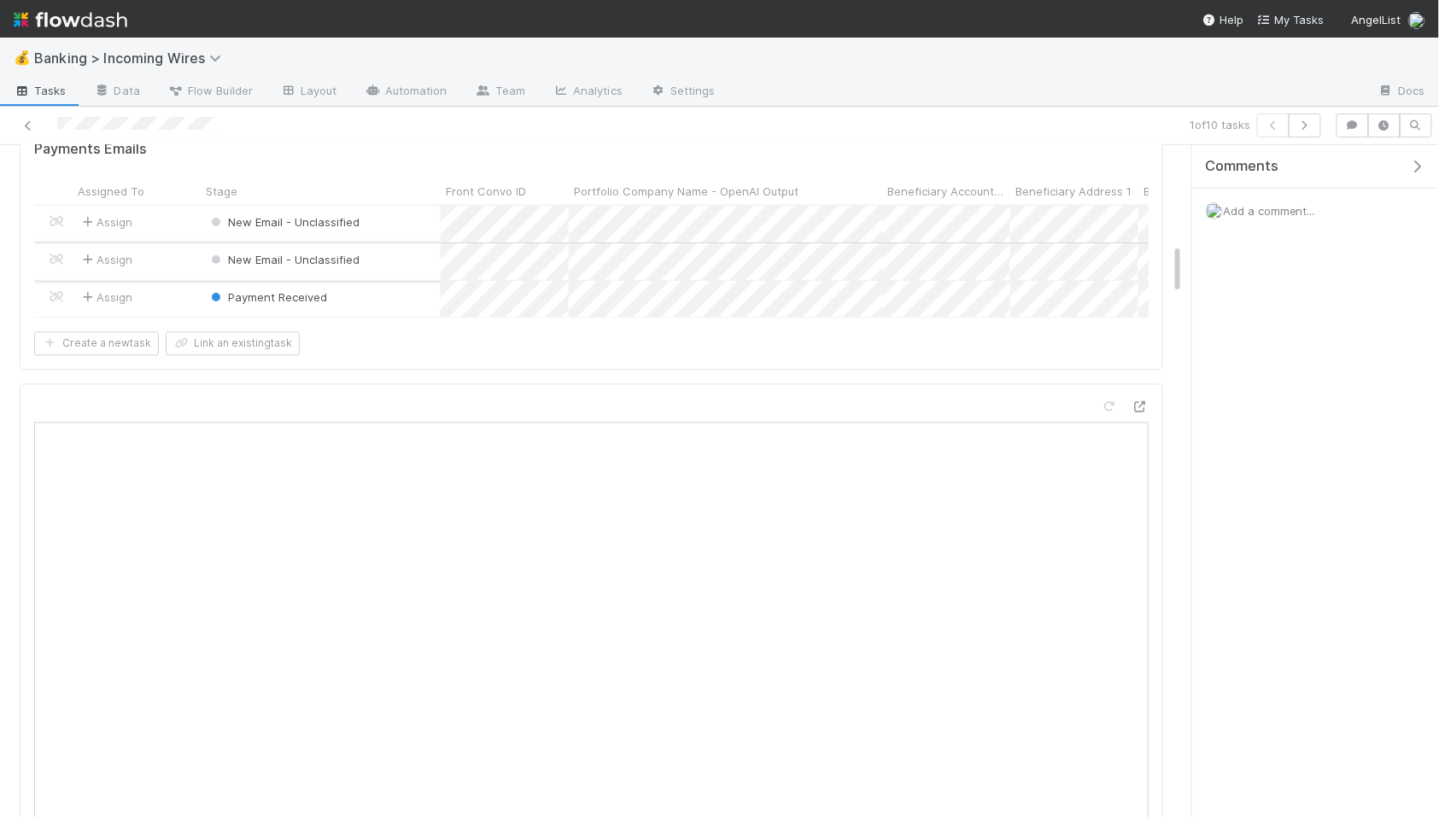
scroll to position [0, 6]
click at [46, 258] on div at bounding box center [47, 262] width 38 height 37
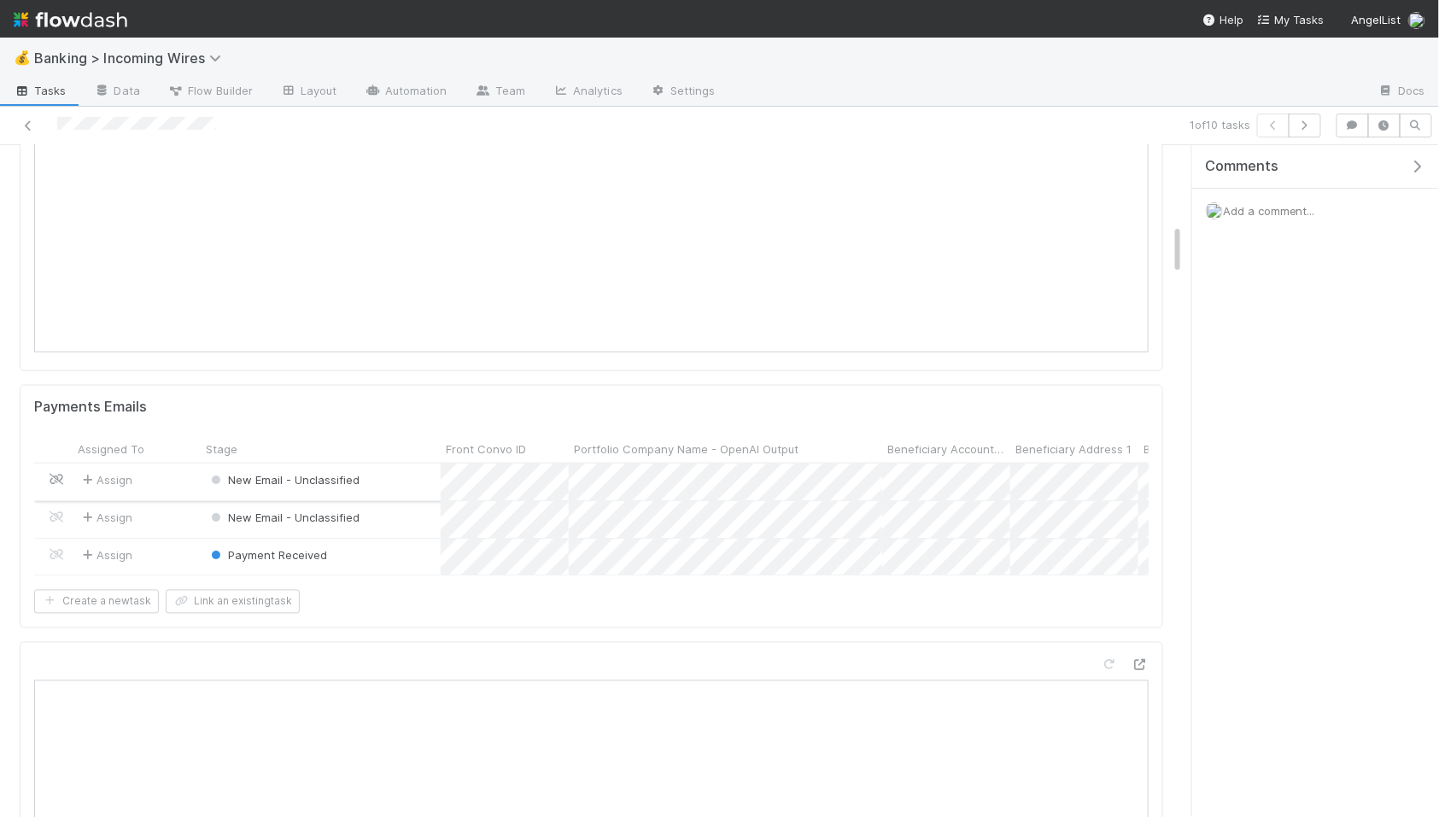
click at [55, 480] on icon at bounding box center [56, 480] width 17 height 11
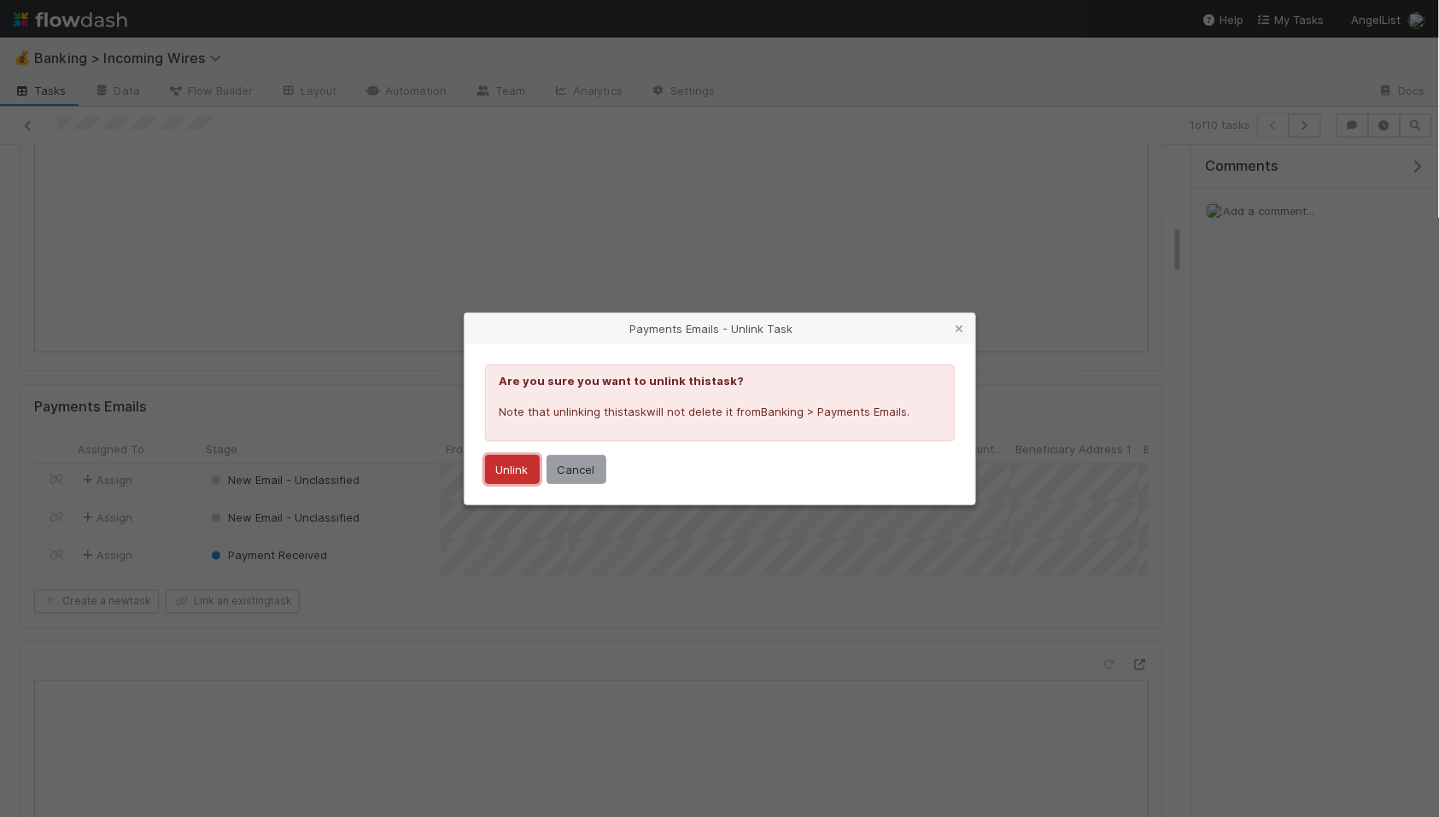
click at [491, 466] on button "Unlink" at bounding box center [512, 469] width 55 height 29
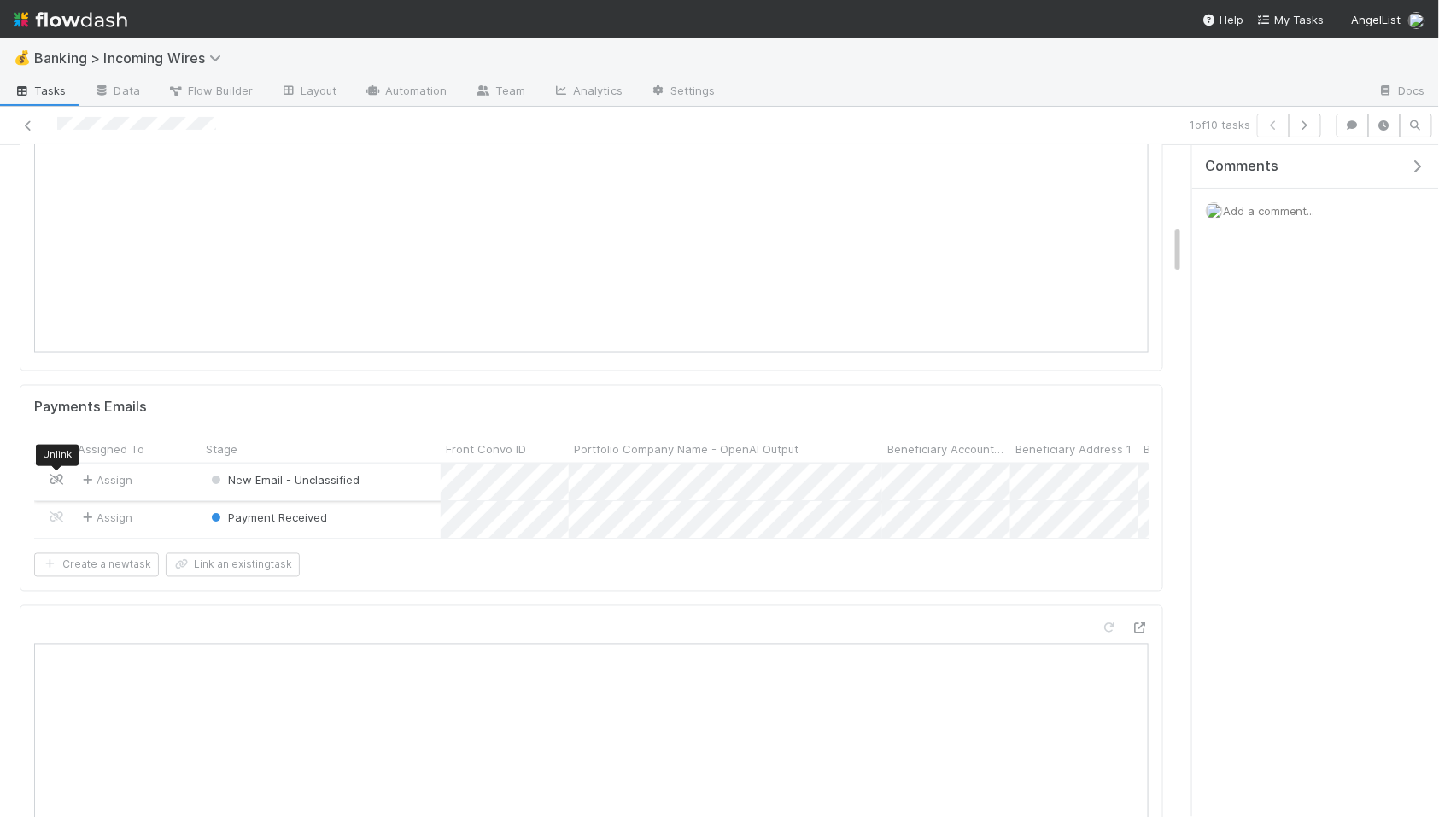
click at [54, 481] on icon at bounding box center [56, 480] width 17 height 11
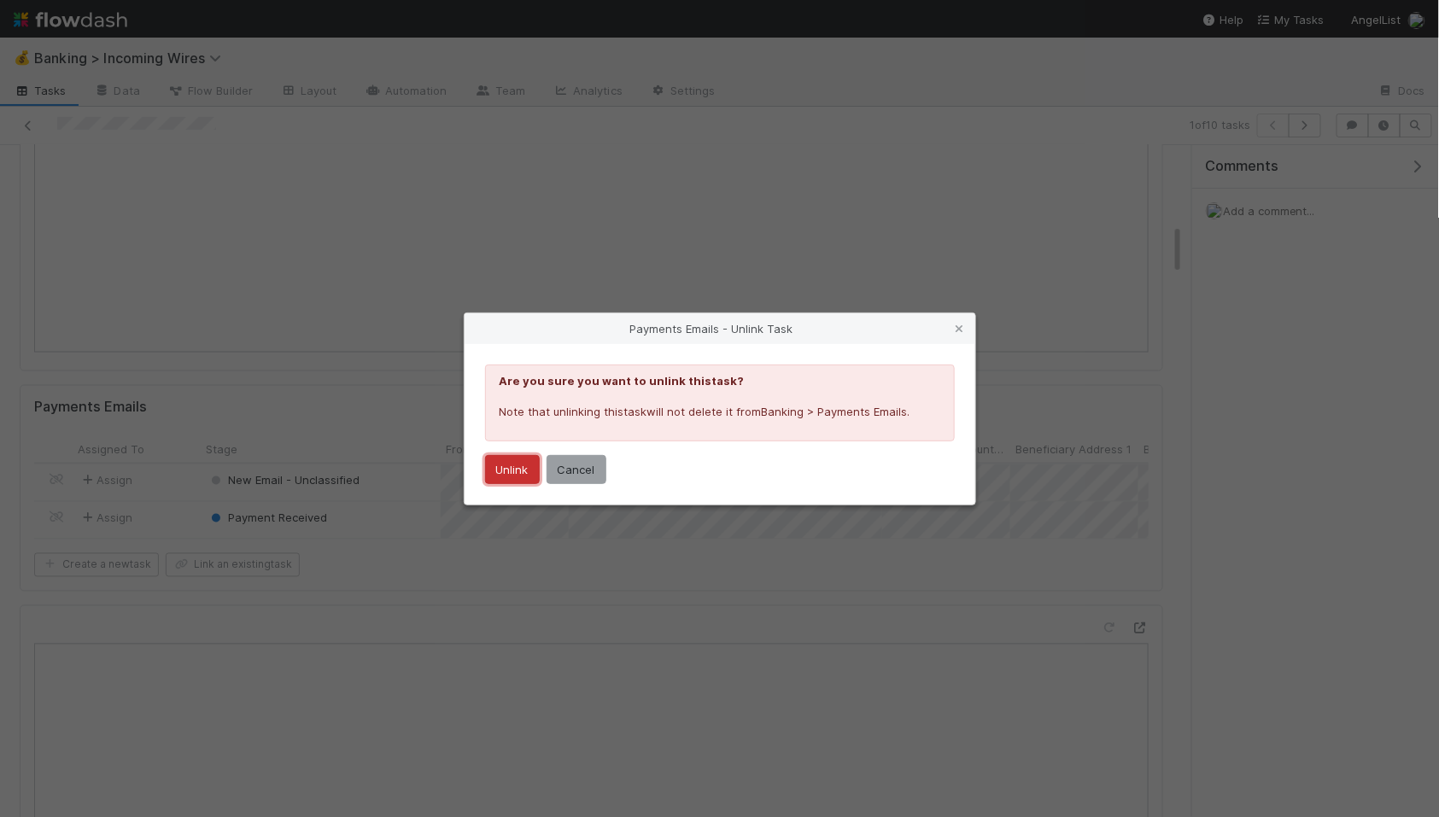
drag, startPoint x: 523, startPoint y: 472, endPoint x: 515, endPoint y: 475, distance: 8.9
click at [523, 472] on button "Unlink" at bounding box center [512, 469] width 55 height 29
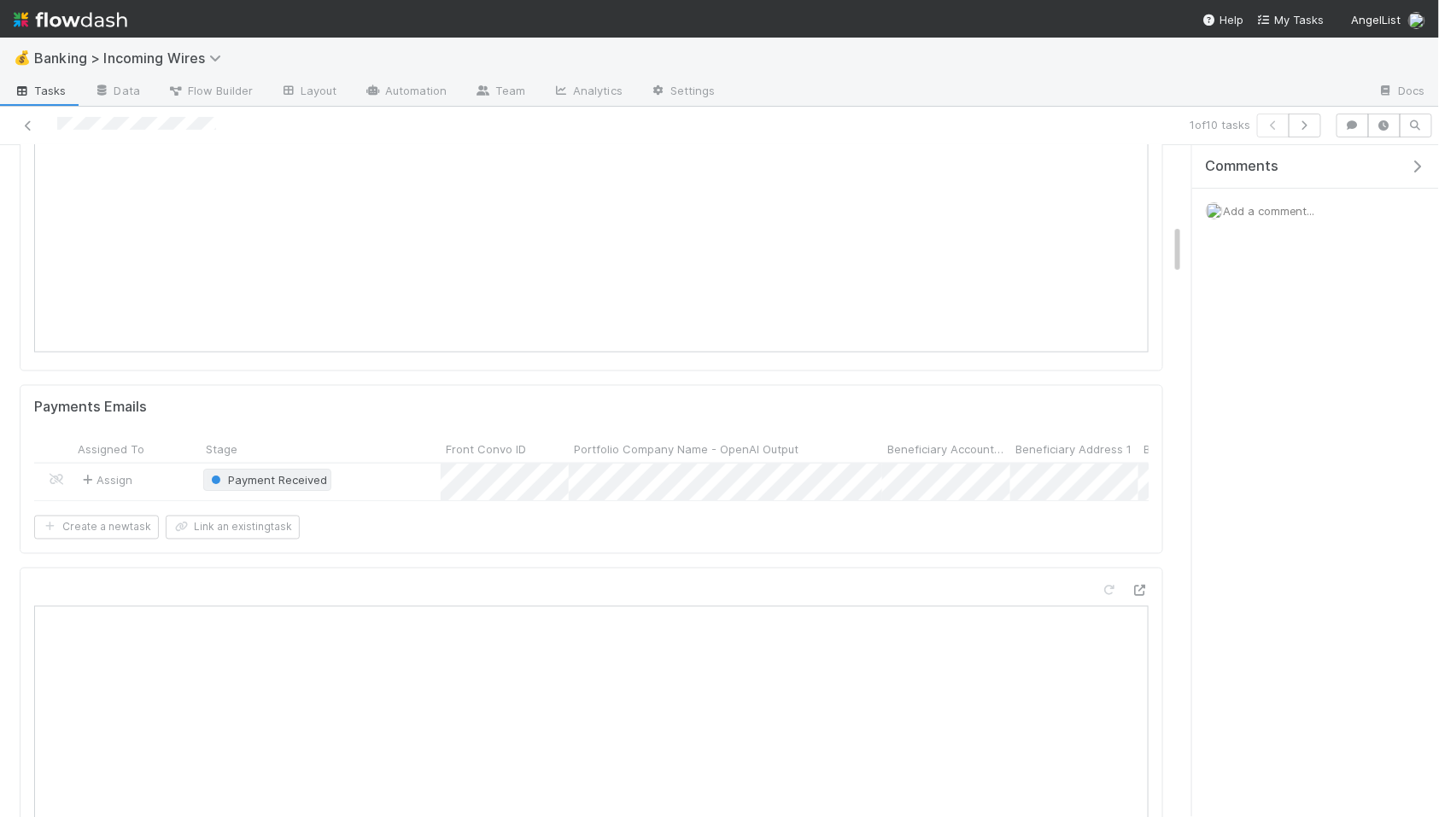
click at [274, 482] on span "Payment Received" at bounding box center [267, 481] width 120 height 14
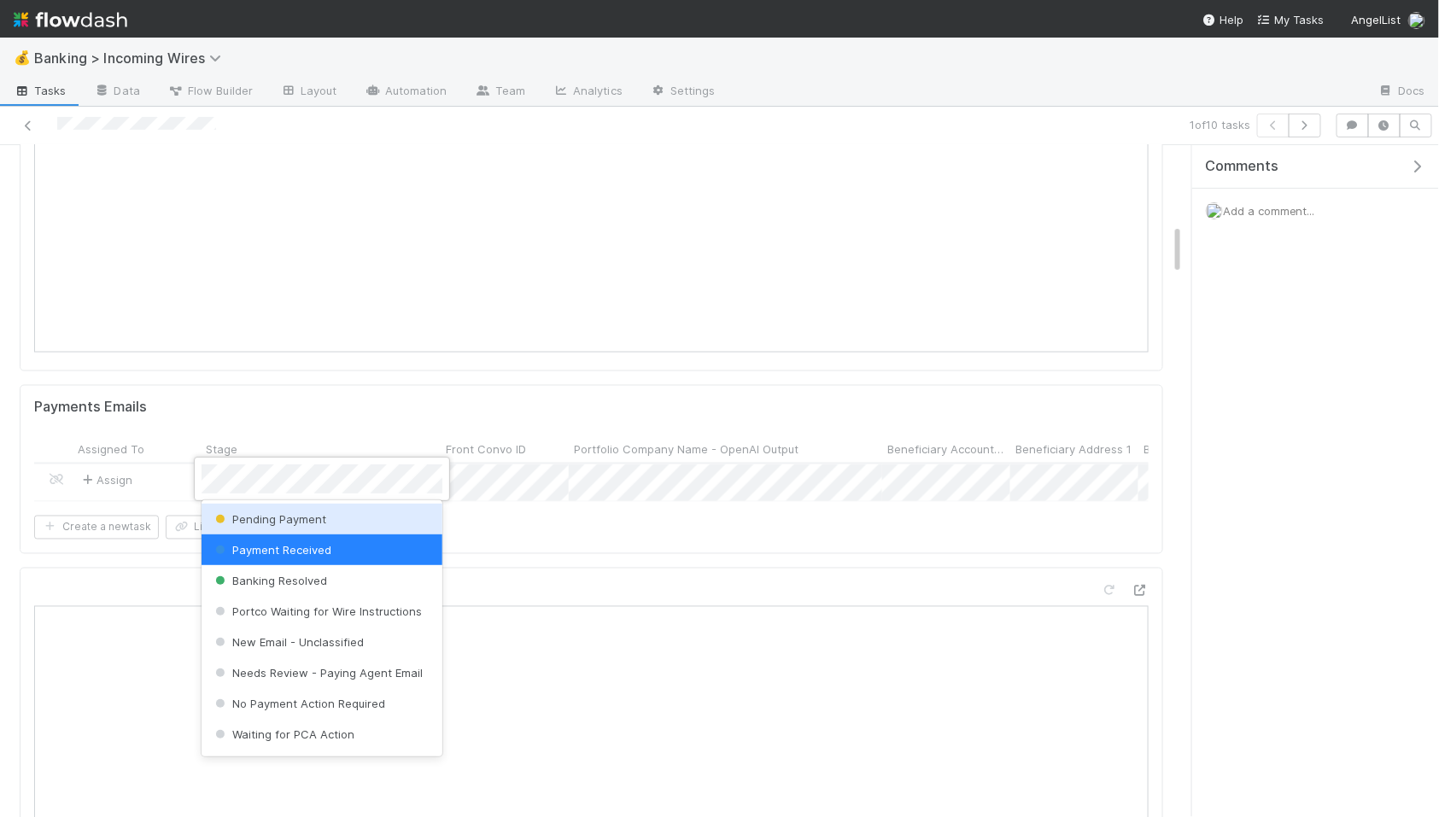
click at [363, 505] on div "Pending Payment" at bounding box center [322, 519] width 241 height 31
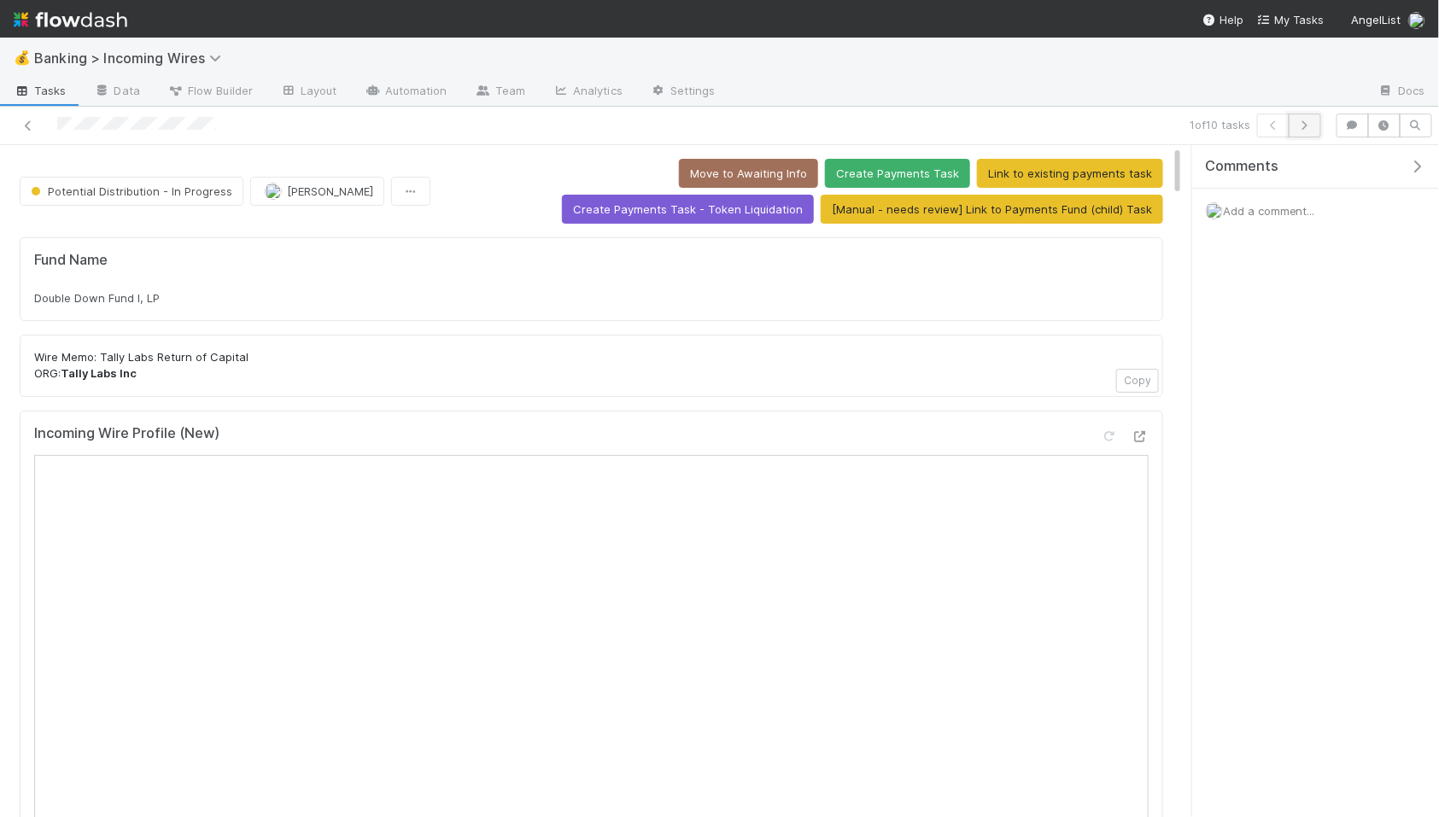
click at [1304, 132] on button "button" at bounding box center [1304, 126] width 32 height 24
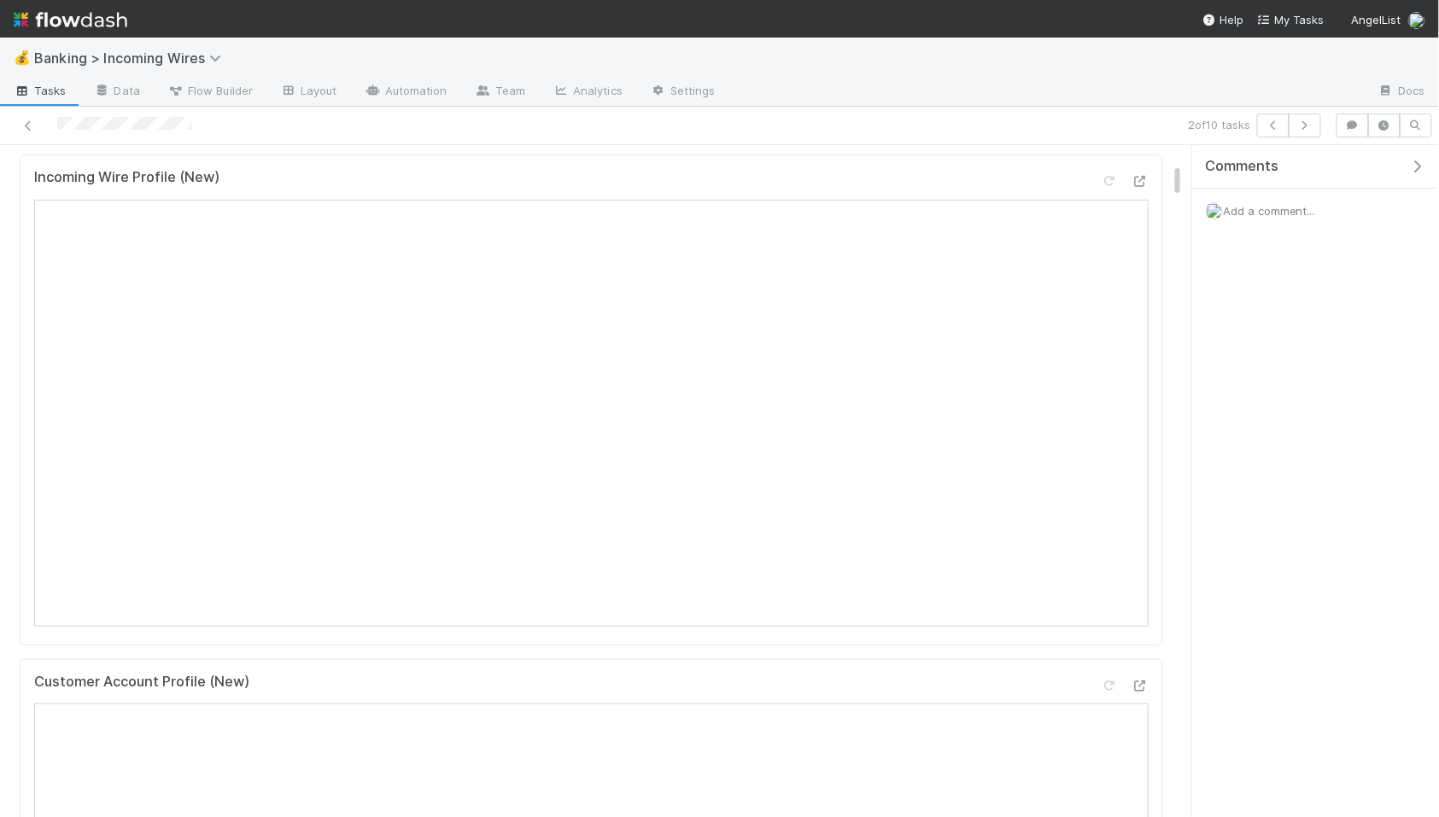
scroll to position [348, 0]
click at [1138, 190] on icon at bounding box center [1139, 184] width 17 height 11
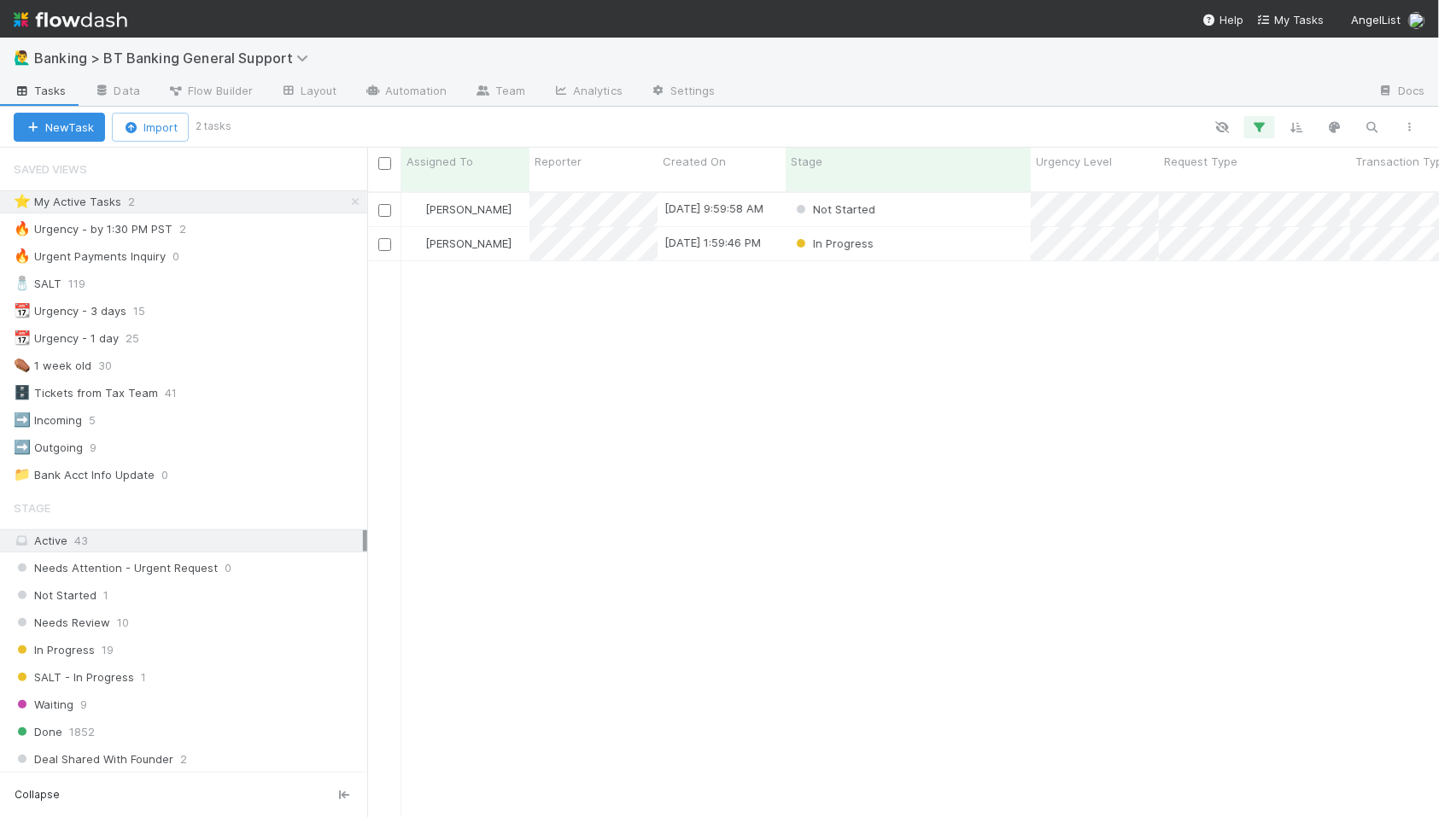
scroll to position [640, 1072]
click at [966, 193] on div "Not Started" at bounding box center [908, 209] width 245 height 33
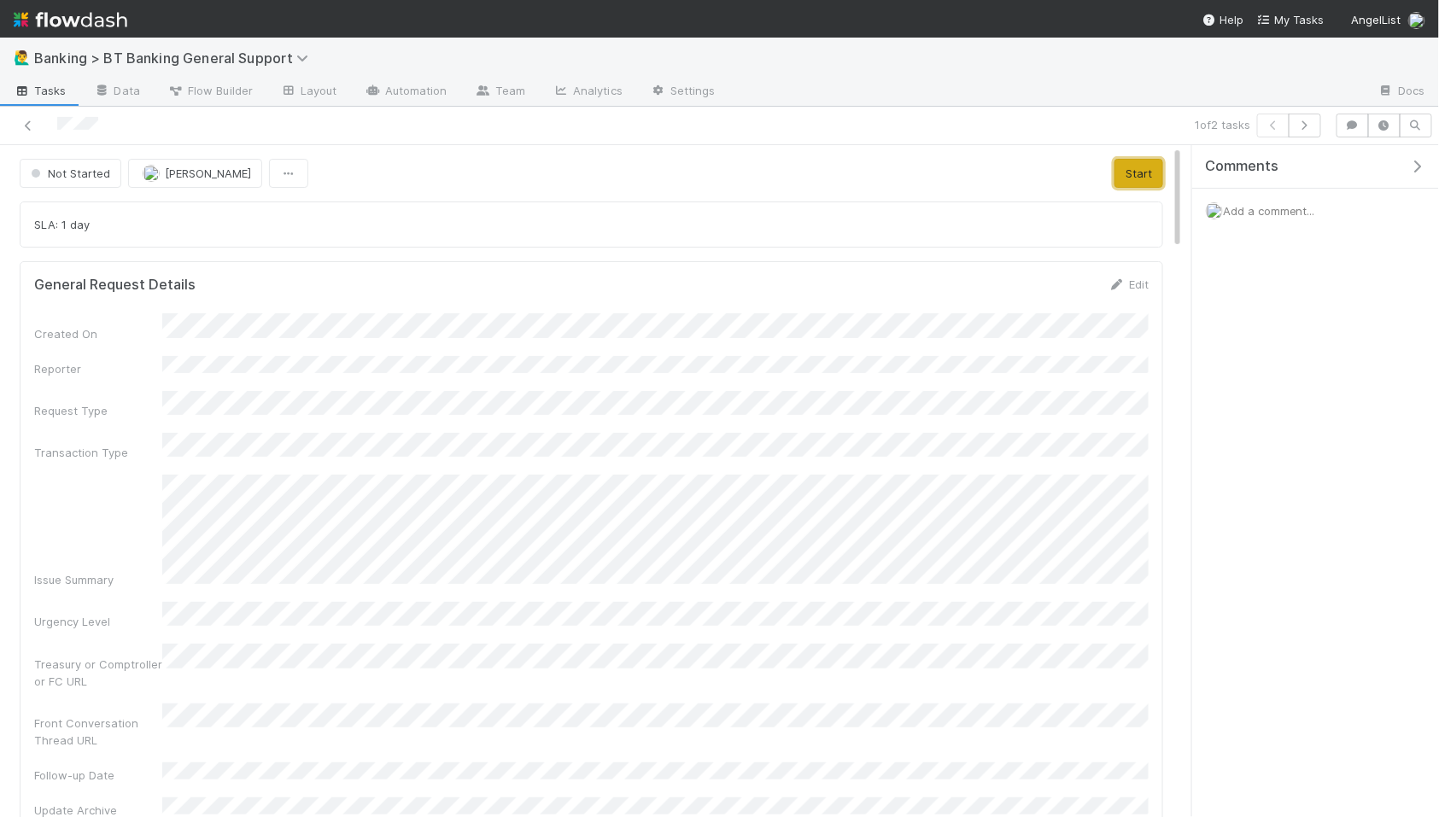
click at [1121, 183] on button "Start" at bounding box center [1138, 173] width 49 height 29
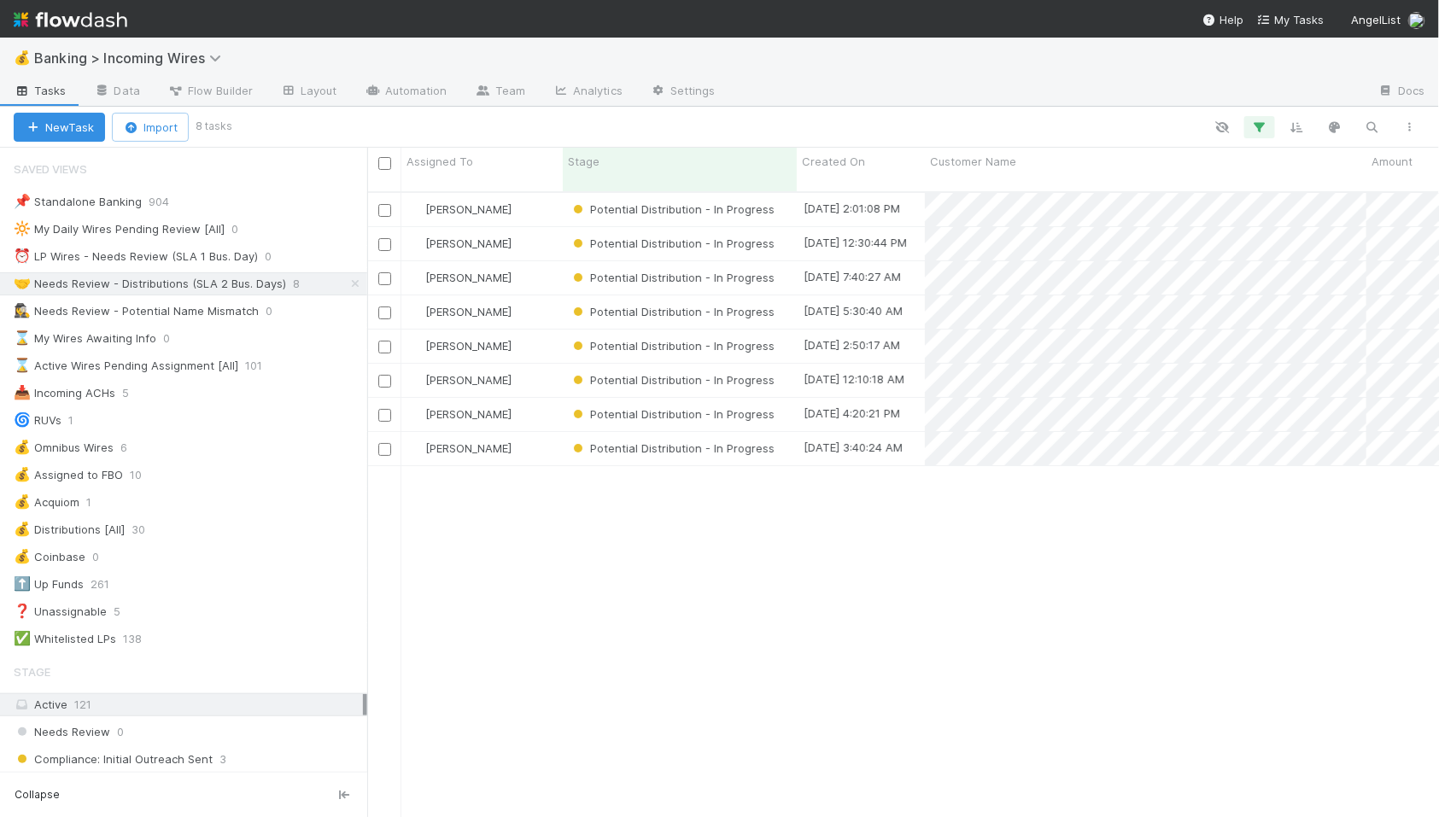
scroll to position [1, 1]
click at [201, 258] on div "⏰ LP Wires - Needs Review (SLA 1 Bus. Day)" at bounding box center [136, 256] width 244 height 21
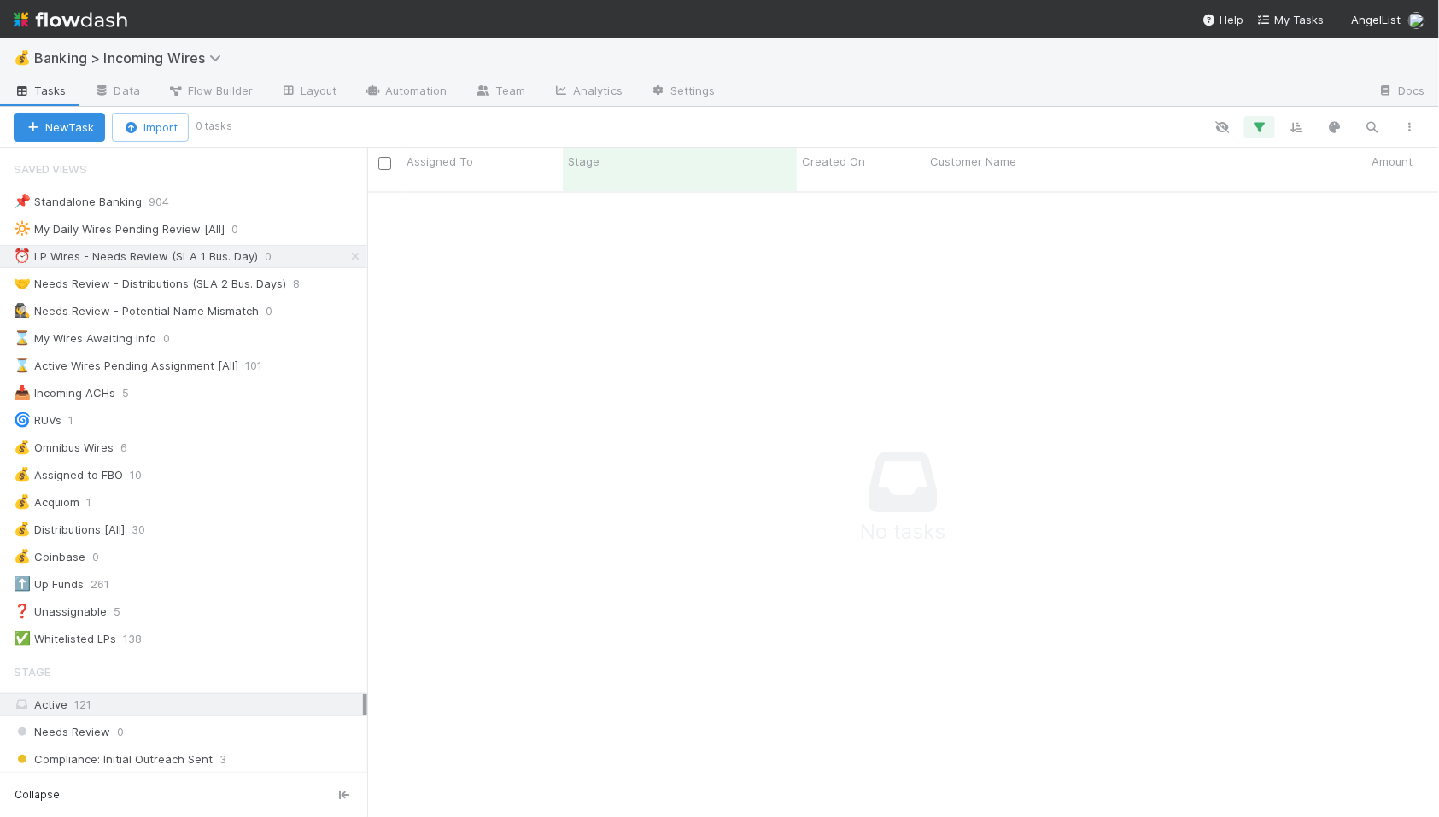
scroll to position [640, 1072]
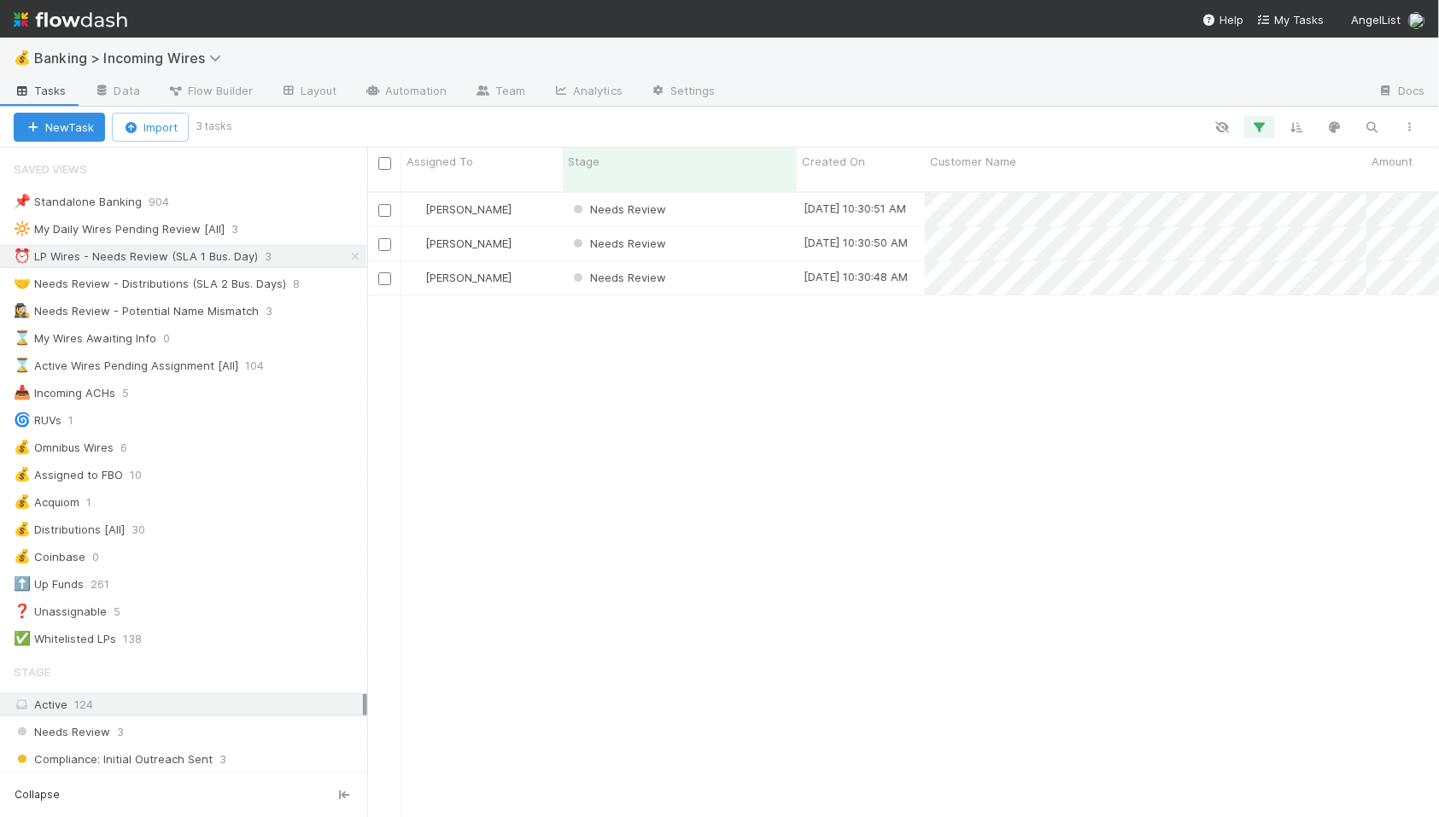
scroll to position [1, 1]
click at [757, 196] on div "Needs Review" at bounding box center [680, 209] width 234 height 33
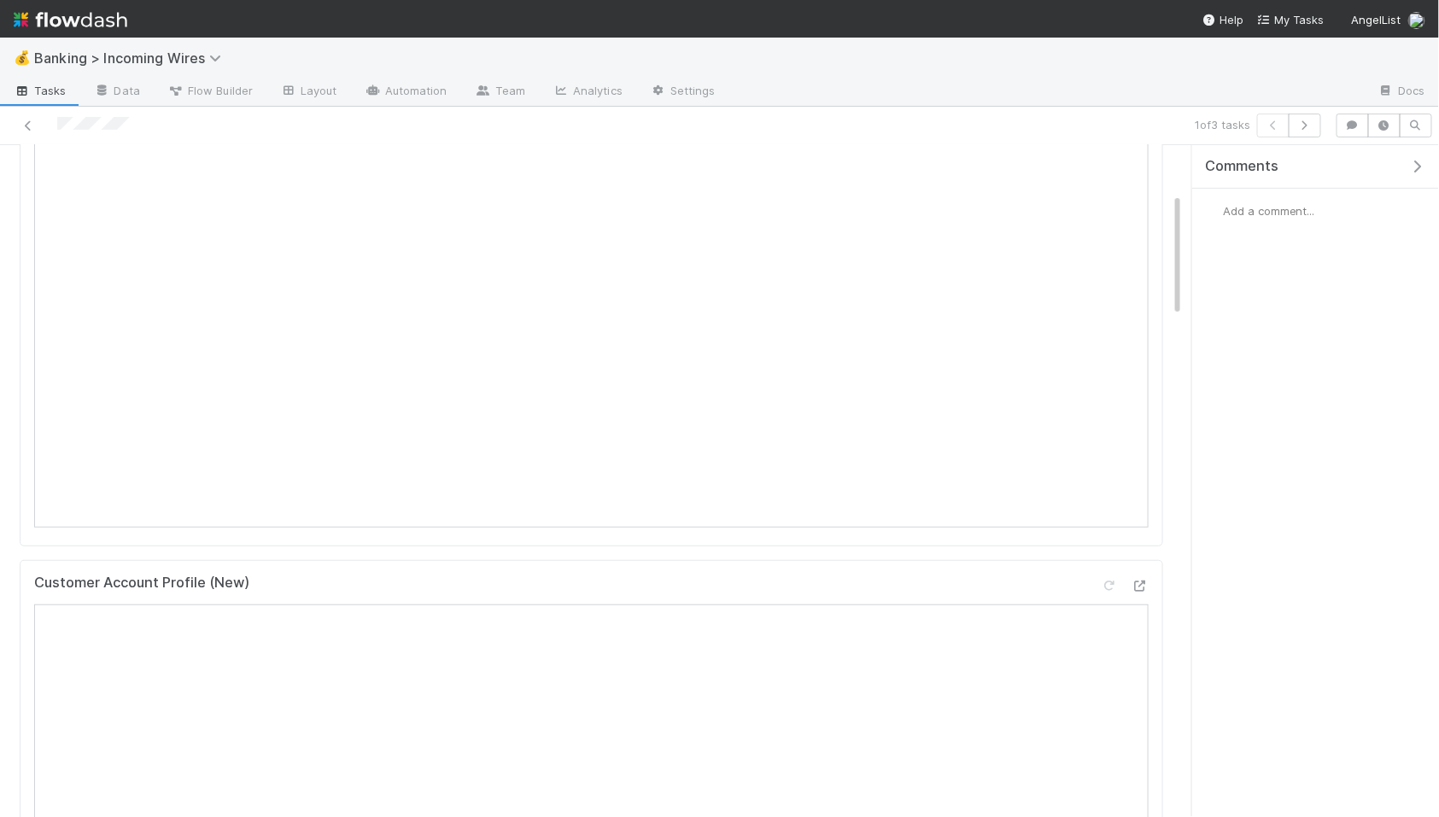
scroll to position [260, 0]
click at [1316, 120] on button "button" at bounding box center [1304, 126] width 32 height 24
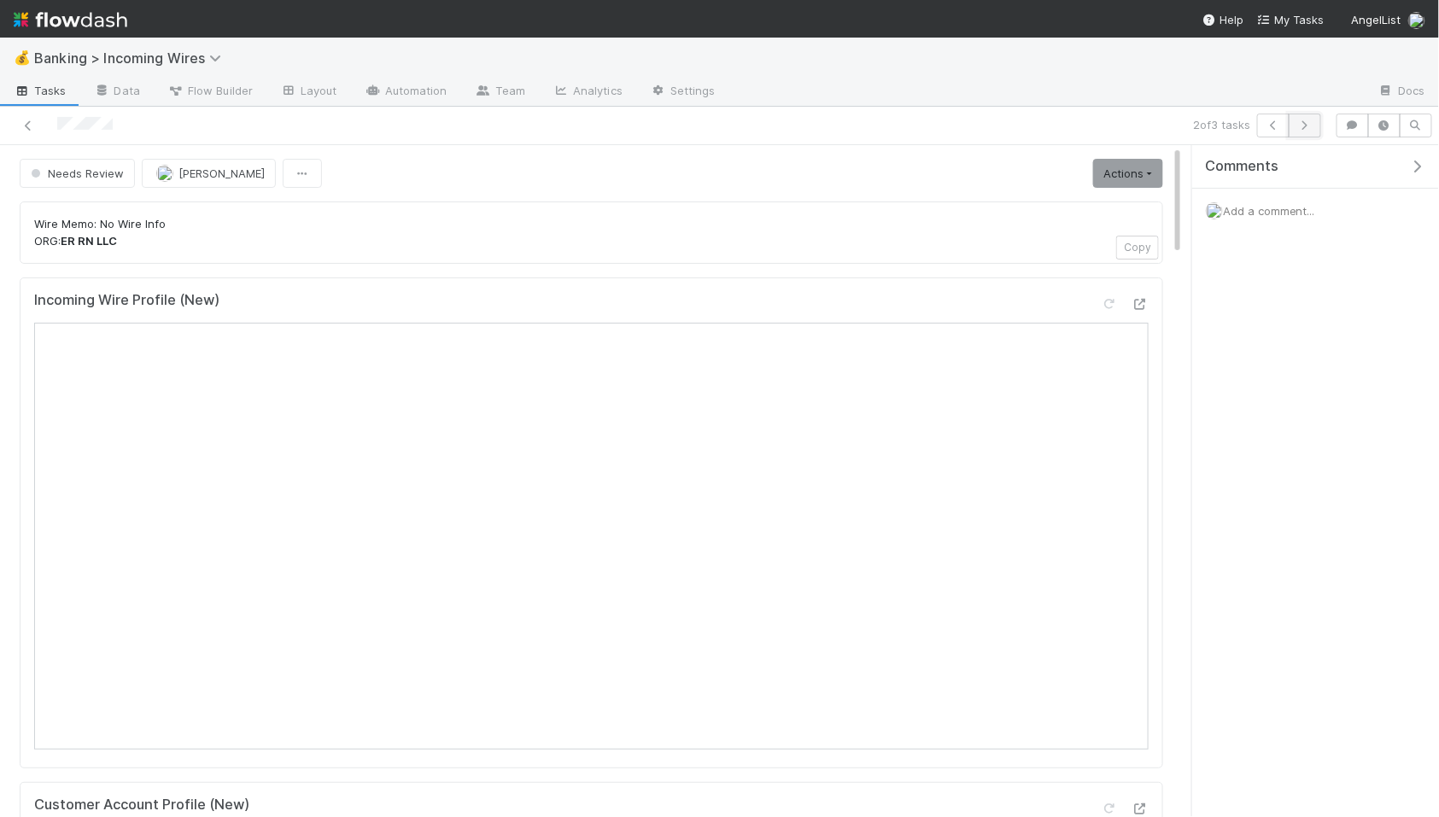
click at [1302, 129] on icon "button" at bounding box center [1304, 125] width 17 height 10
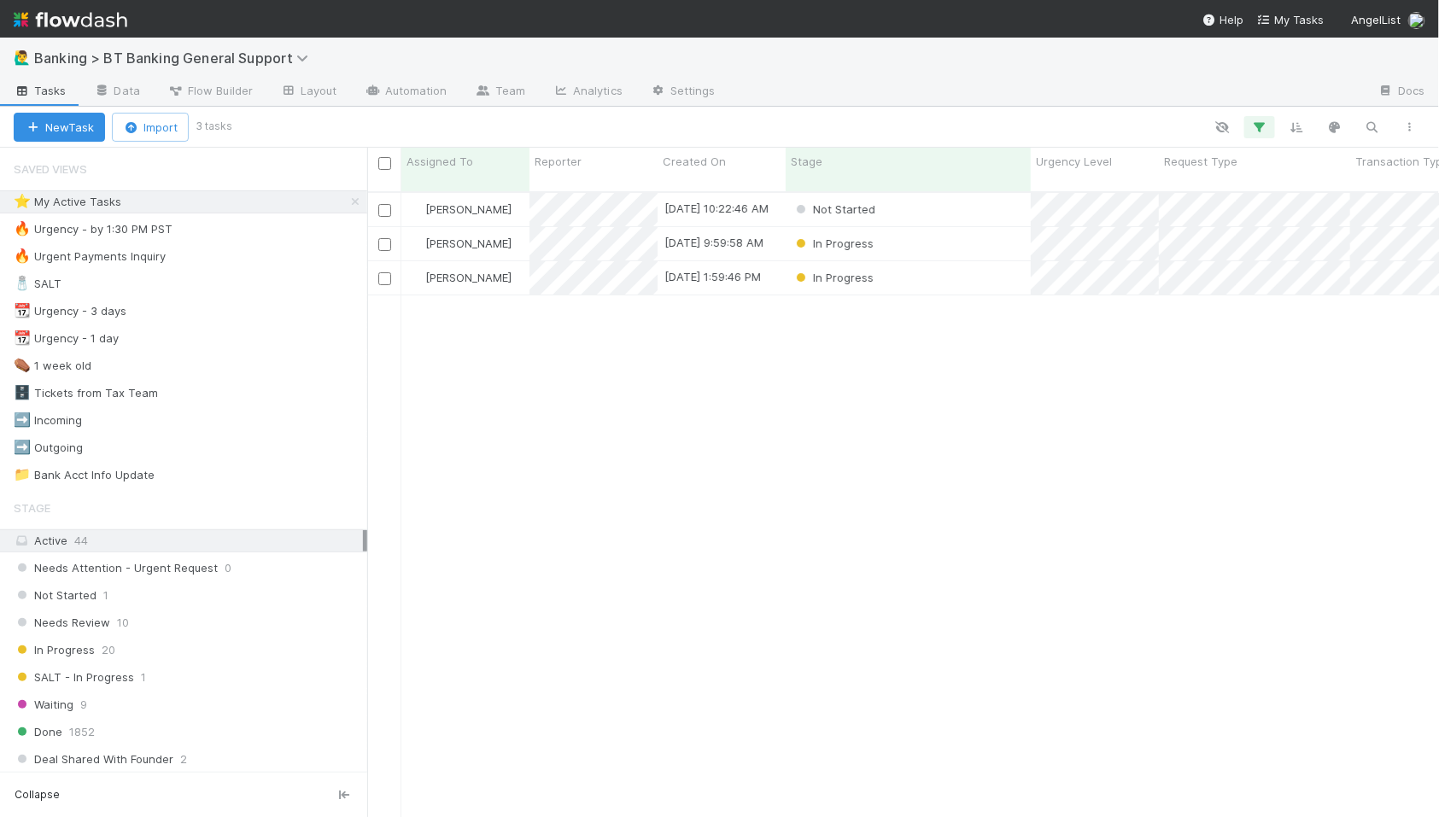
scroll to position [640, 1072]
click at [925, 195] on div "Not Started" at bounding box center [908, 209] width 245 height 33
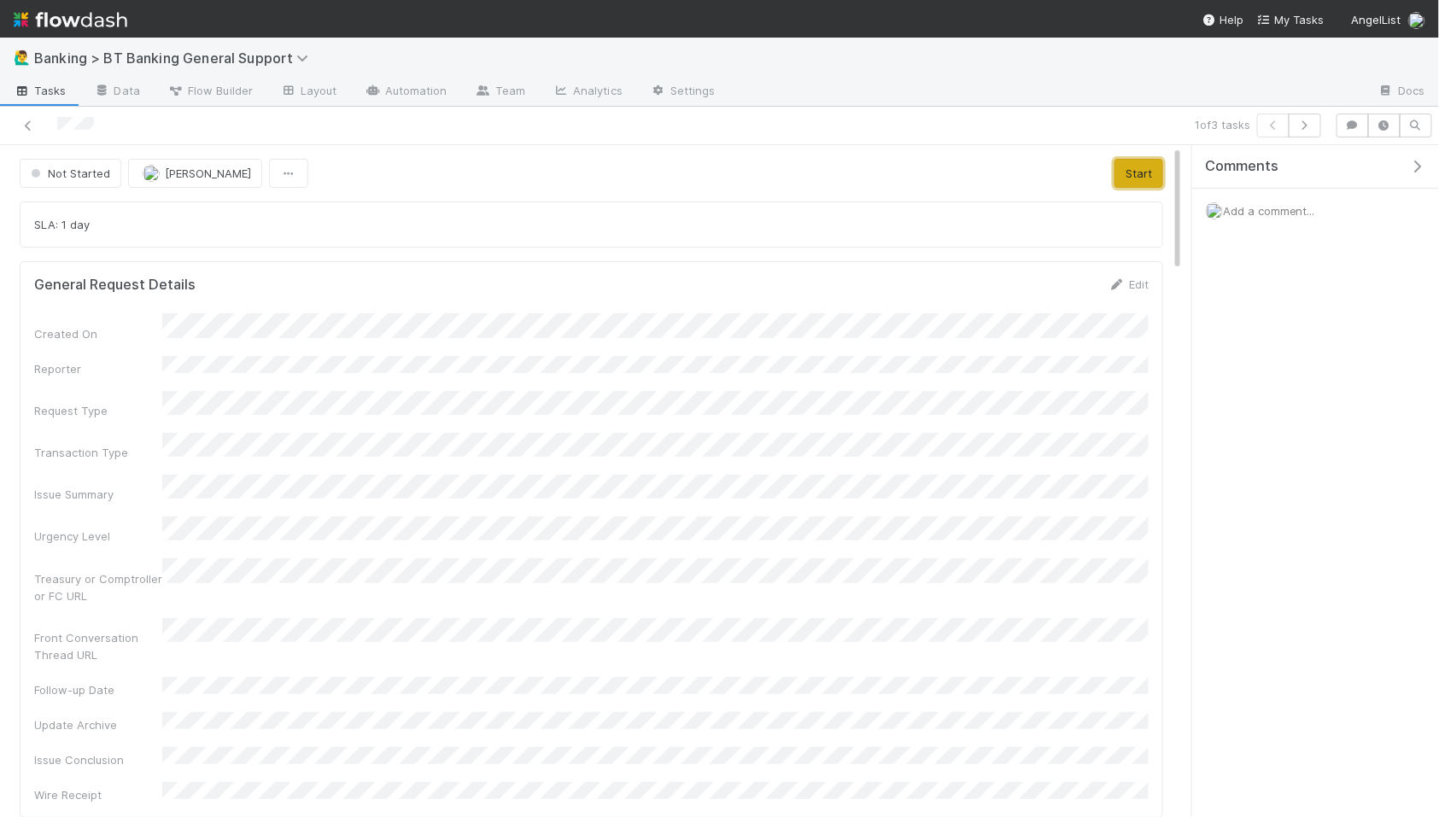
click at [1142, 172] on button "Start" at bounding box center [1138, 173] width 49 height 29
click at [110, 173] on button "In Progress" at bounding box center [70, 173] width 100 height 29
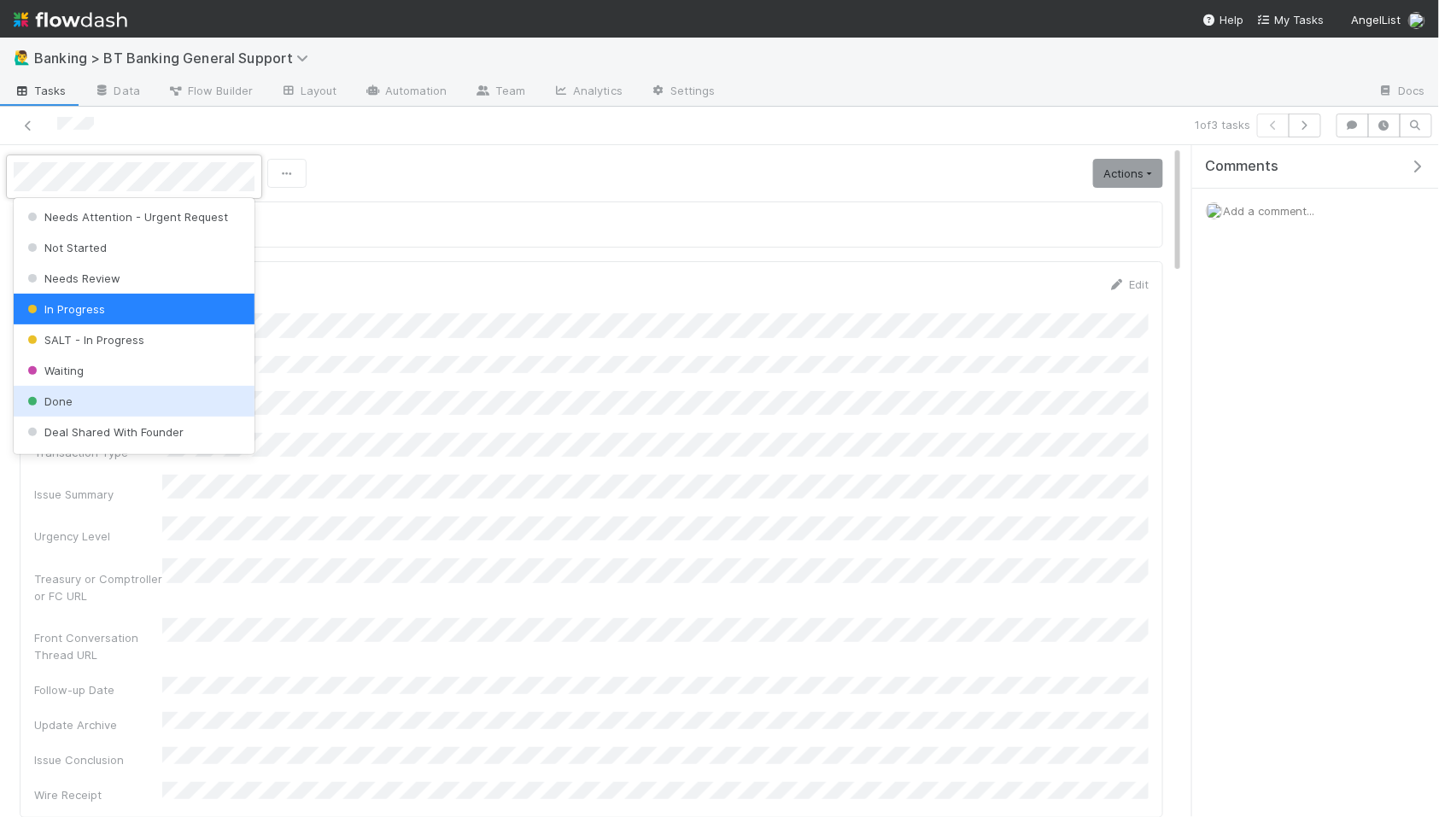
click at [122, 407] on div "Done" at bounding box center [134, 401] width 241 height 31
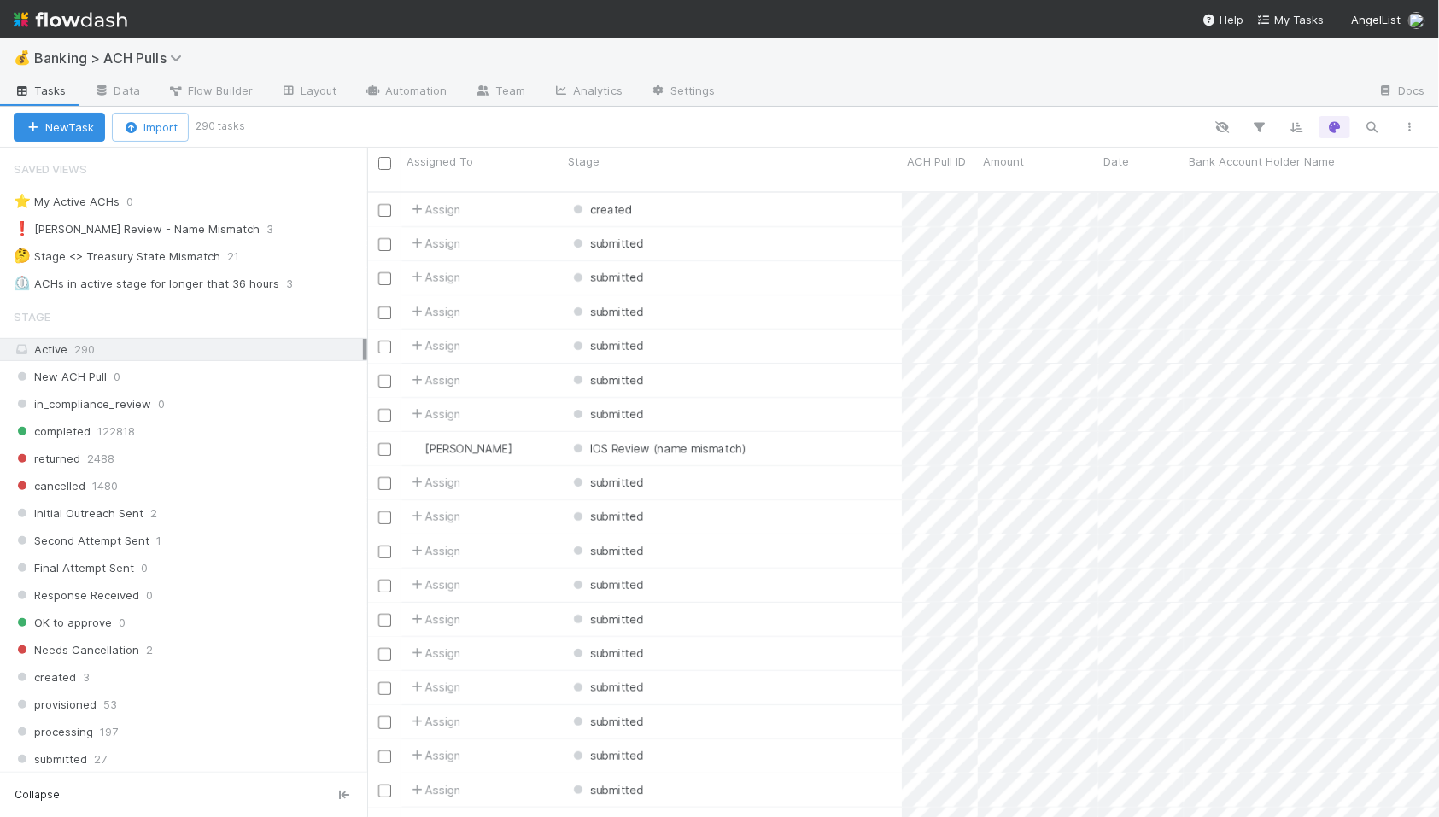
scroll to position [1, 1]
click at [1294, 122] on icon "button" at bounding box center [1372, 127] width 17 height 15
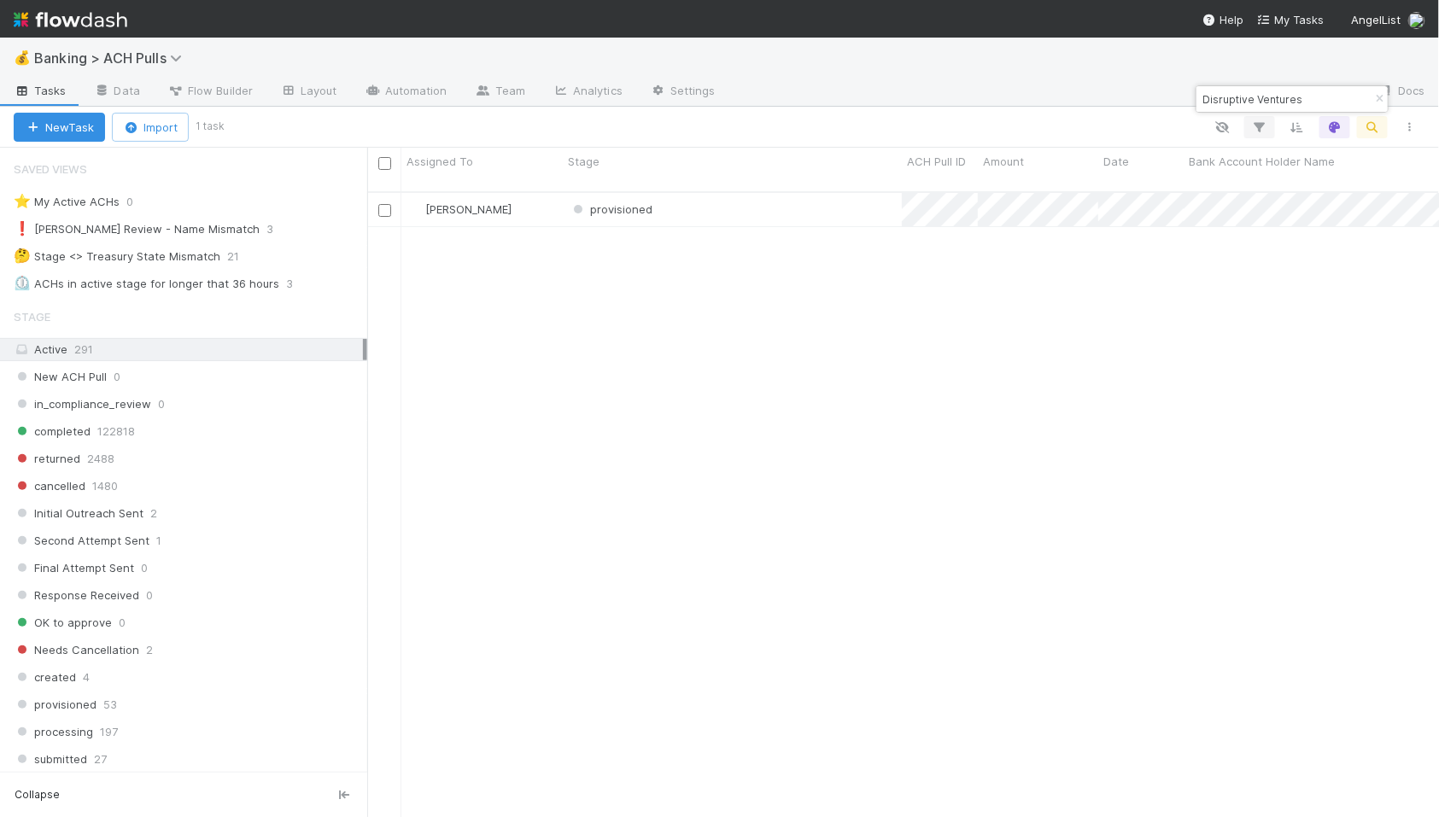
scroll to position [640, 1072]
type input "Disruptive Ventures"
click at [753, 193] on div "provisioned" at bounding box center [732, 209] width 339 height 33
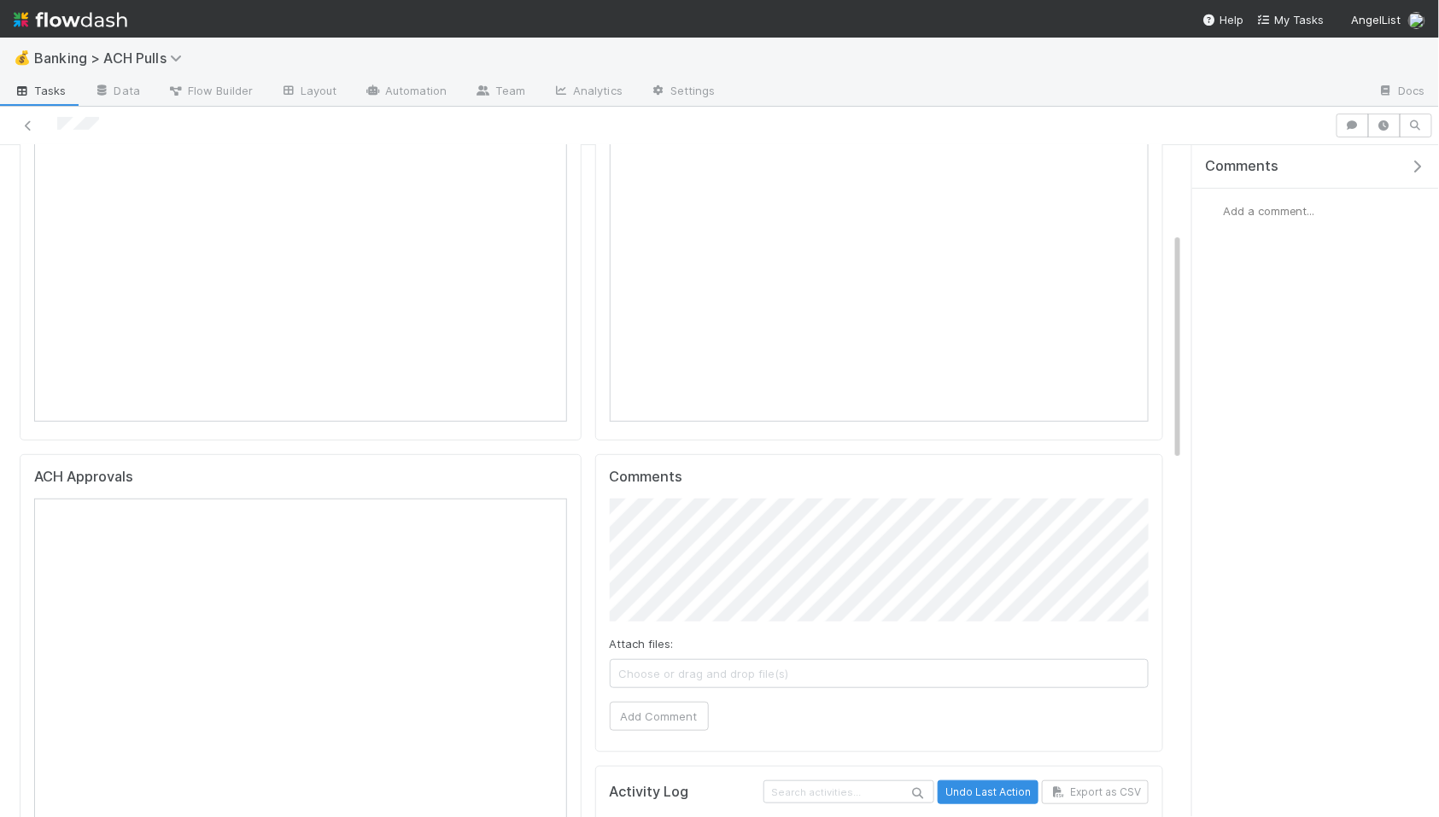
scroll to position [258, 0]
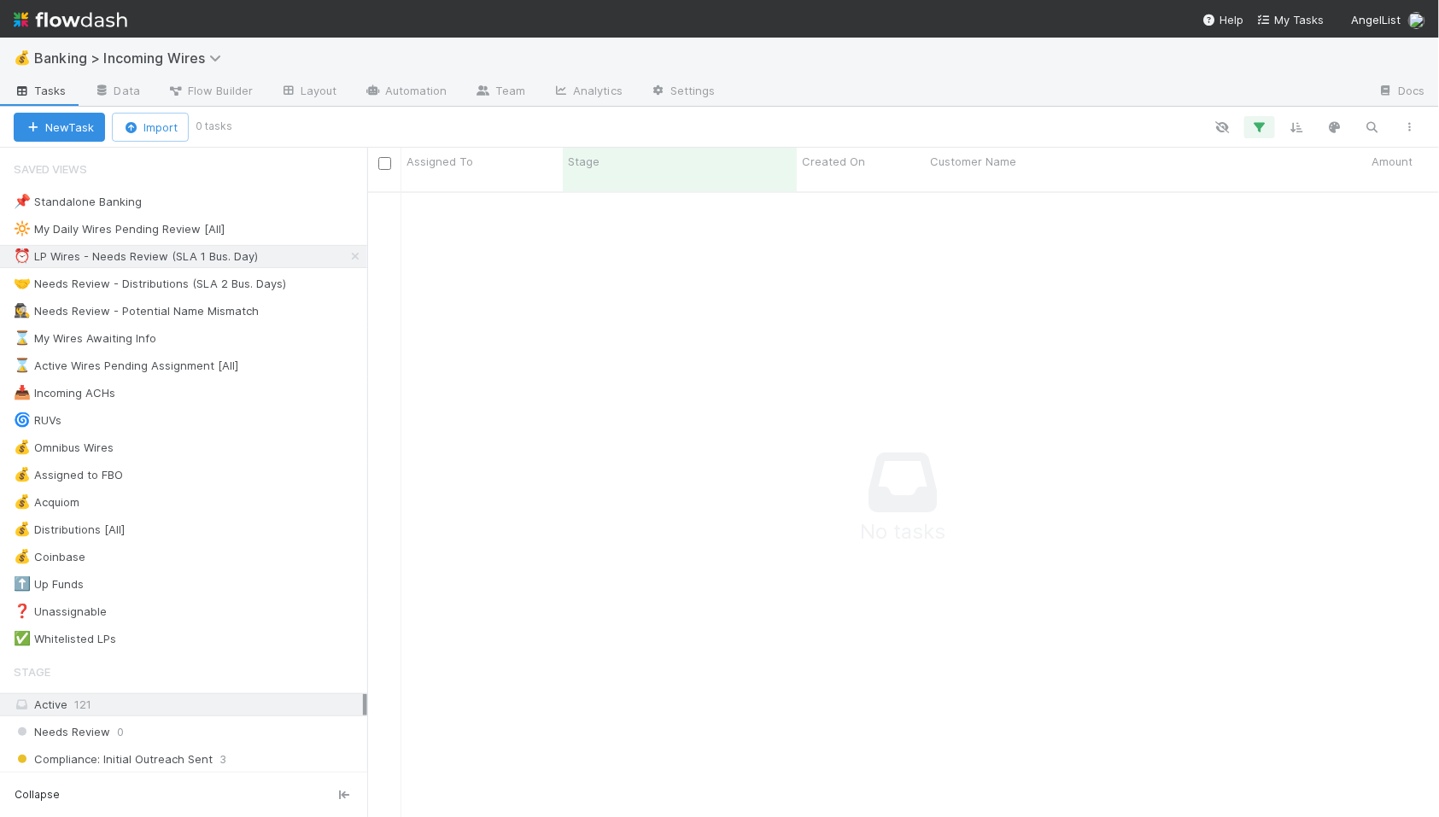
scroll to position [640, 1072]
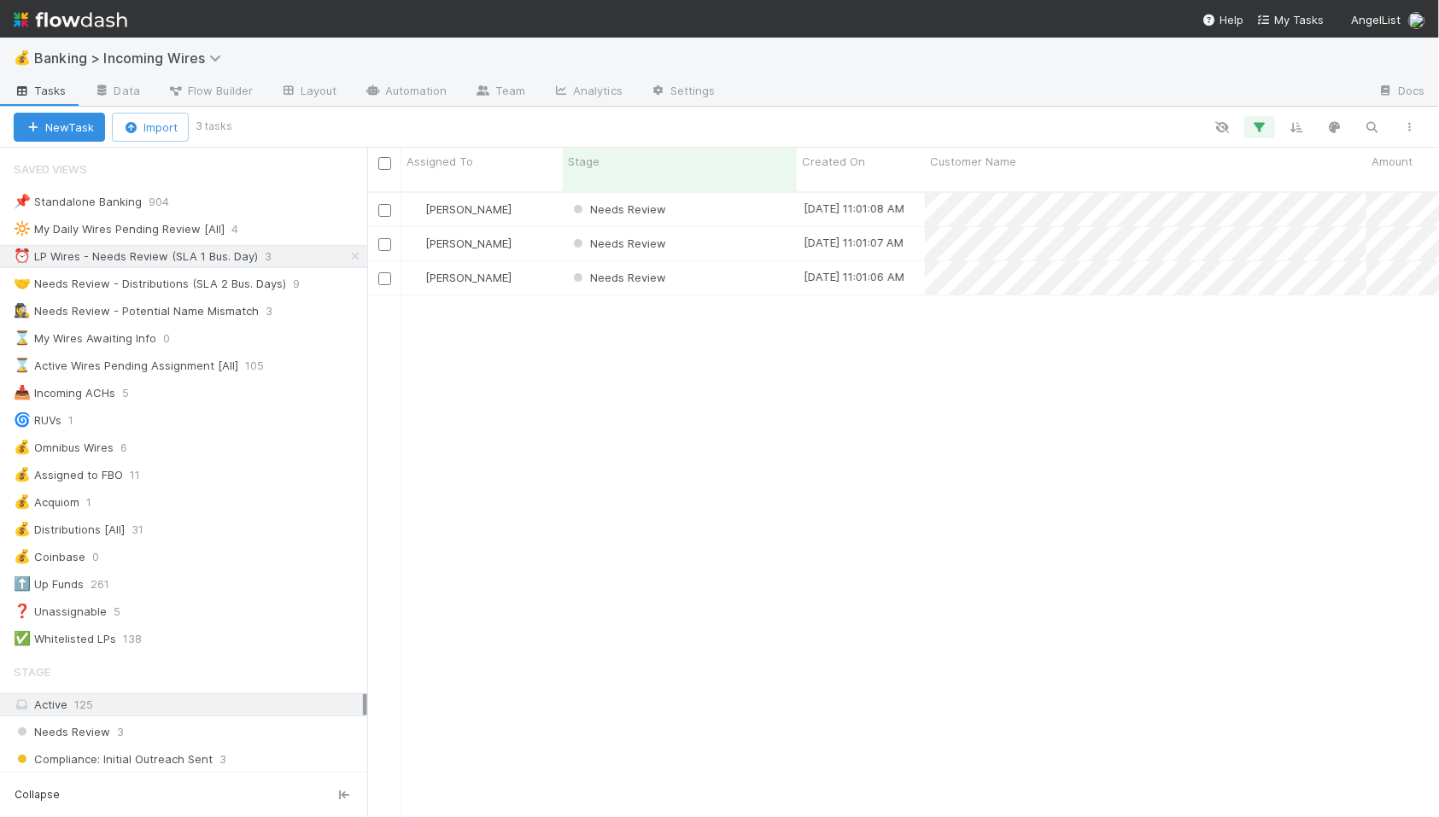
scroll to position [1, 1]
click at [710, 202] on div "Needs Review" at bounding box center [680, 209] width 234 height 33
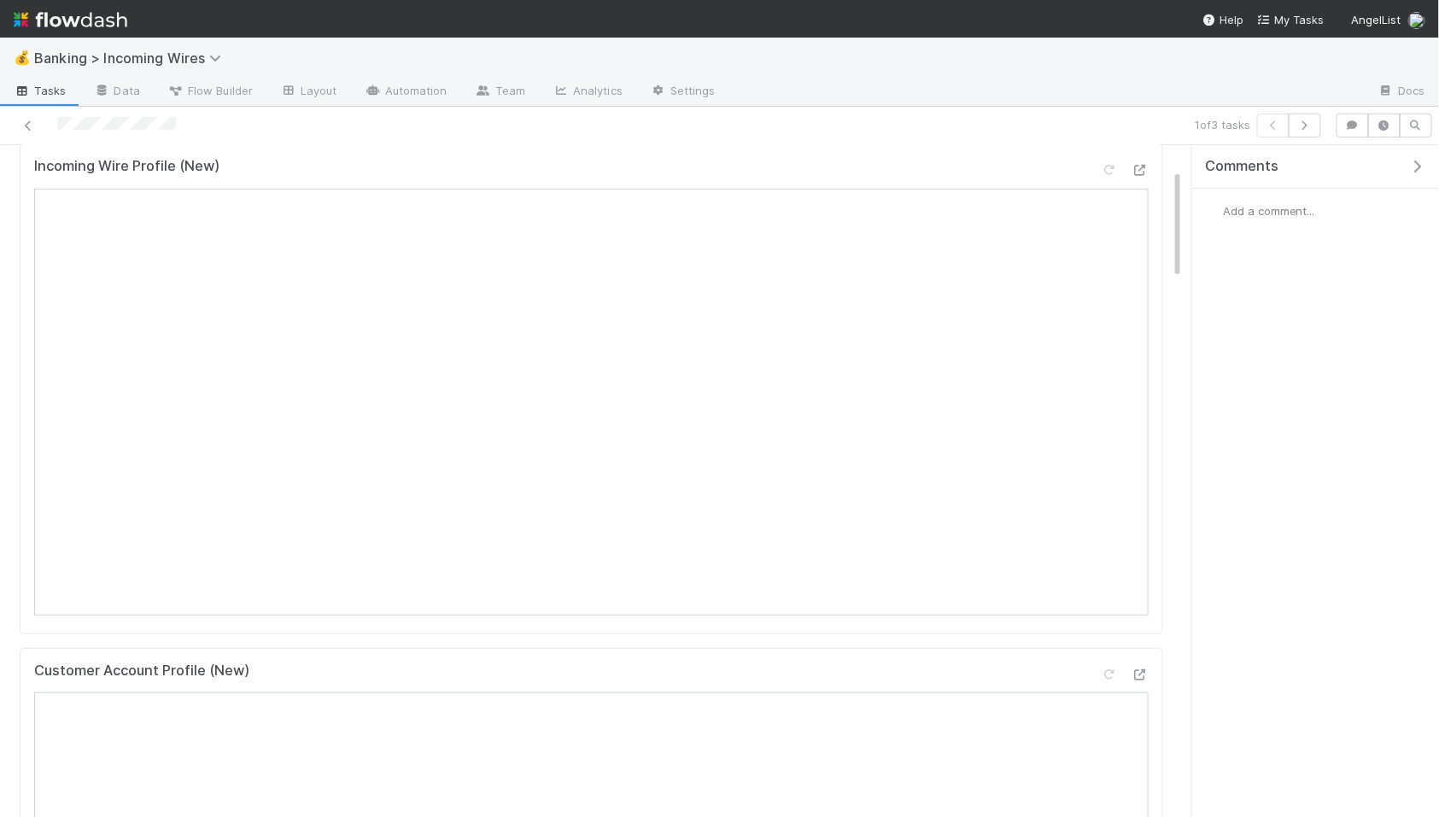
scroll to position [155, 0]
click at [1303, 123] on icon "button" at bounding box center [1304, 125] width 17 height 10
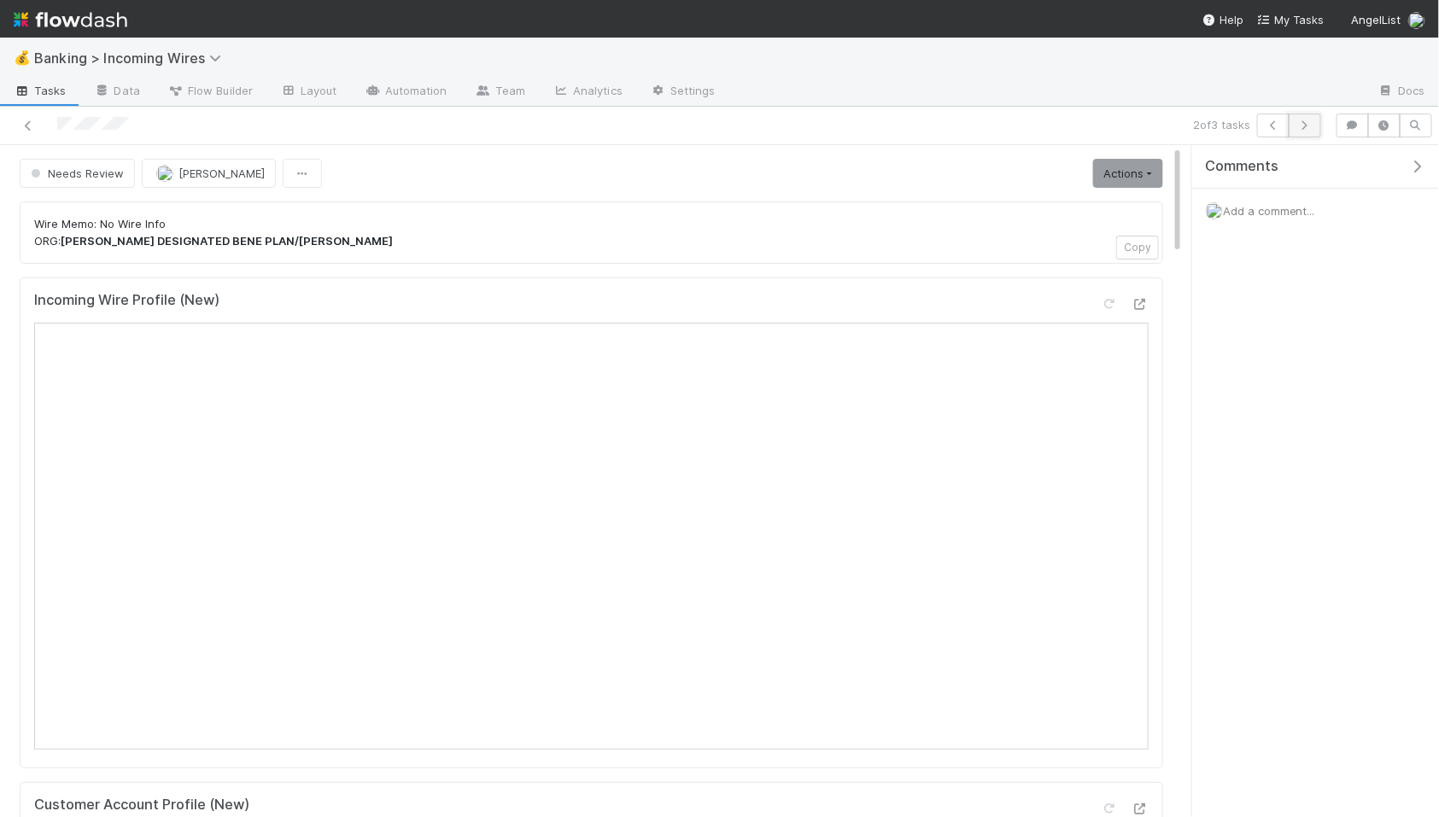
click at [1311, 127] on icon "button" at bounding box center [1304, 125] width 17 height 10
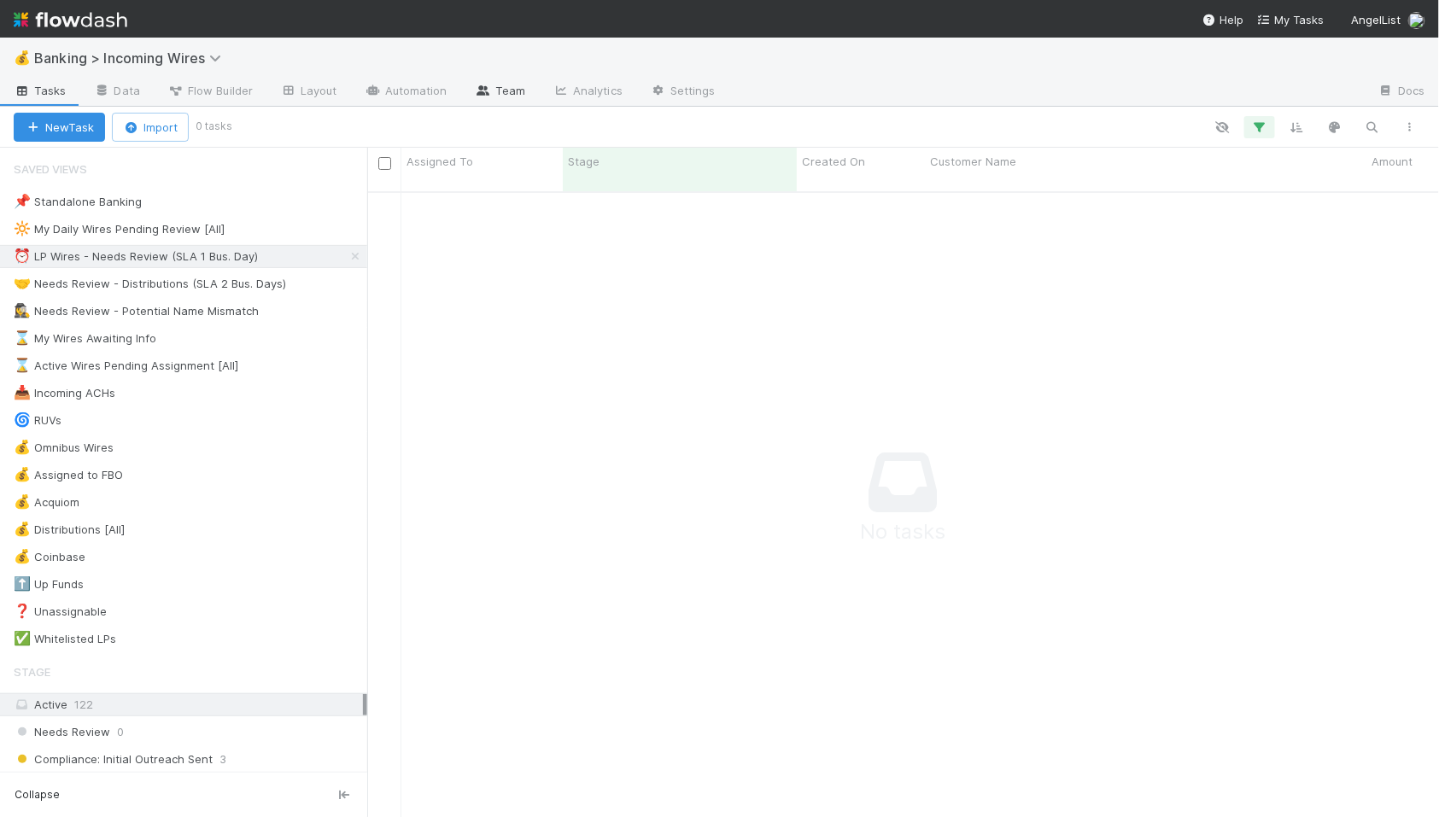
scroll to position [640, 1072]
click at [226, 281] on div "🤝 Needs Review - Distributions (SLA 2 Bus. Days)" at bounding box center [150, 283] width 272 height 21
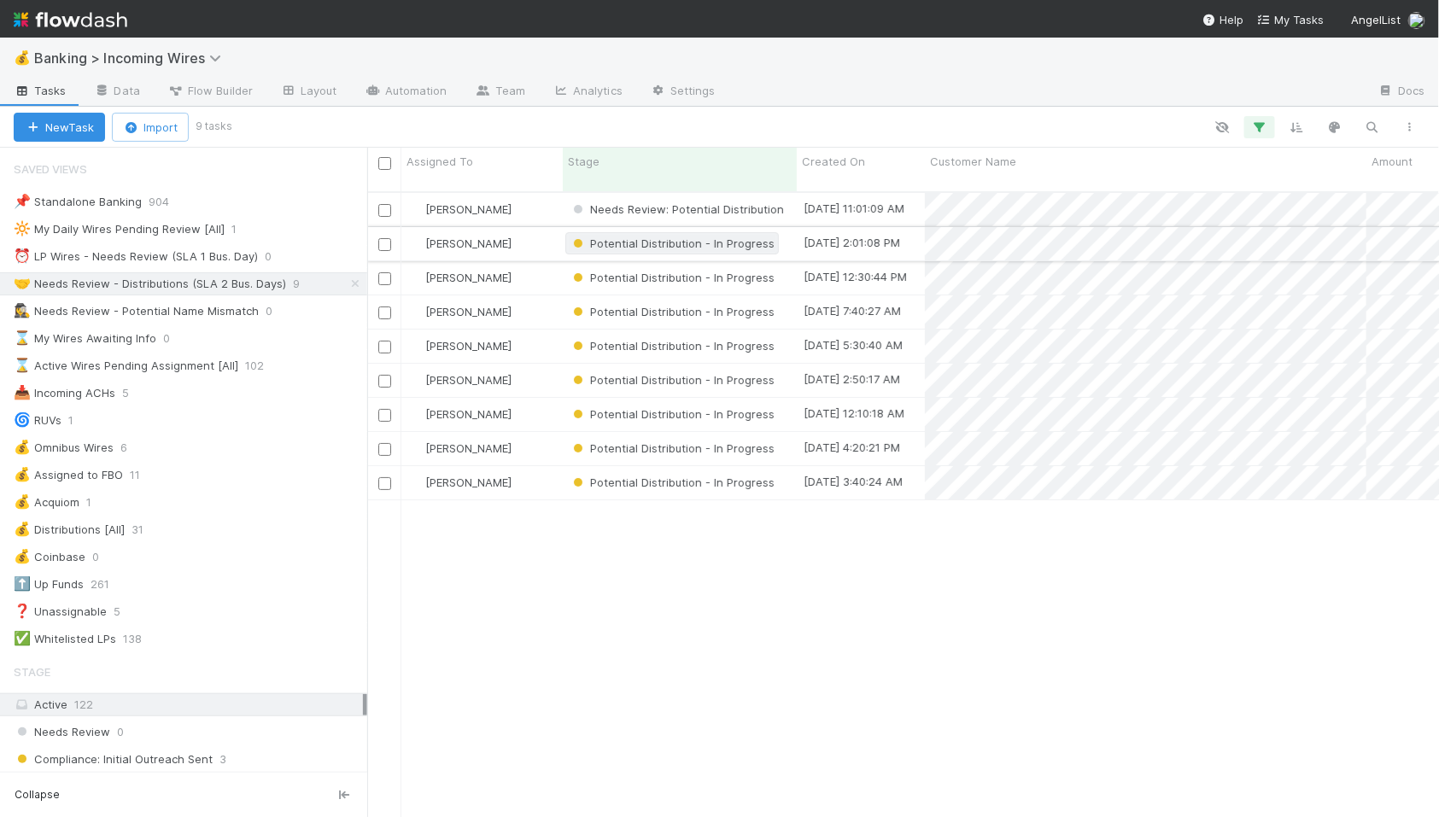
scroll to position [0, 3]
click at [540, 193] on div "[PERSON_NAME]" at bounding box center [478, 209] width 161 height 33
